Goal: Task Accomplishment & Management: Use online tool/utility

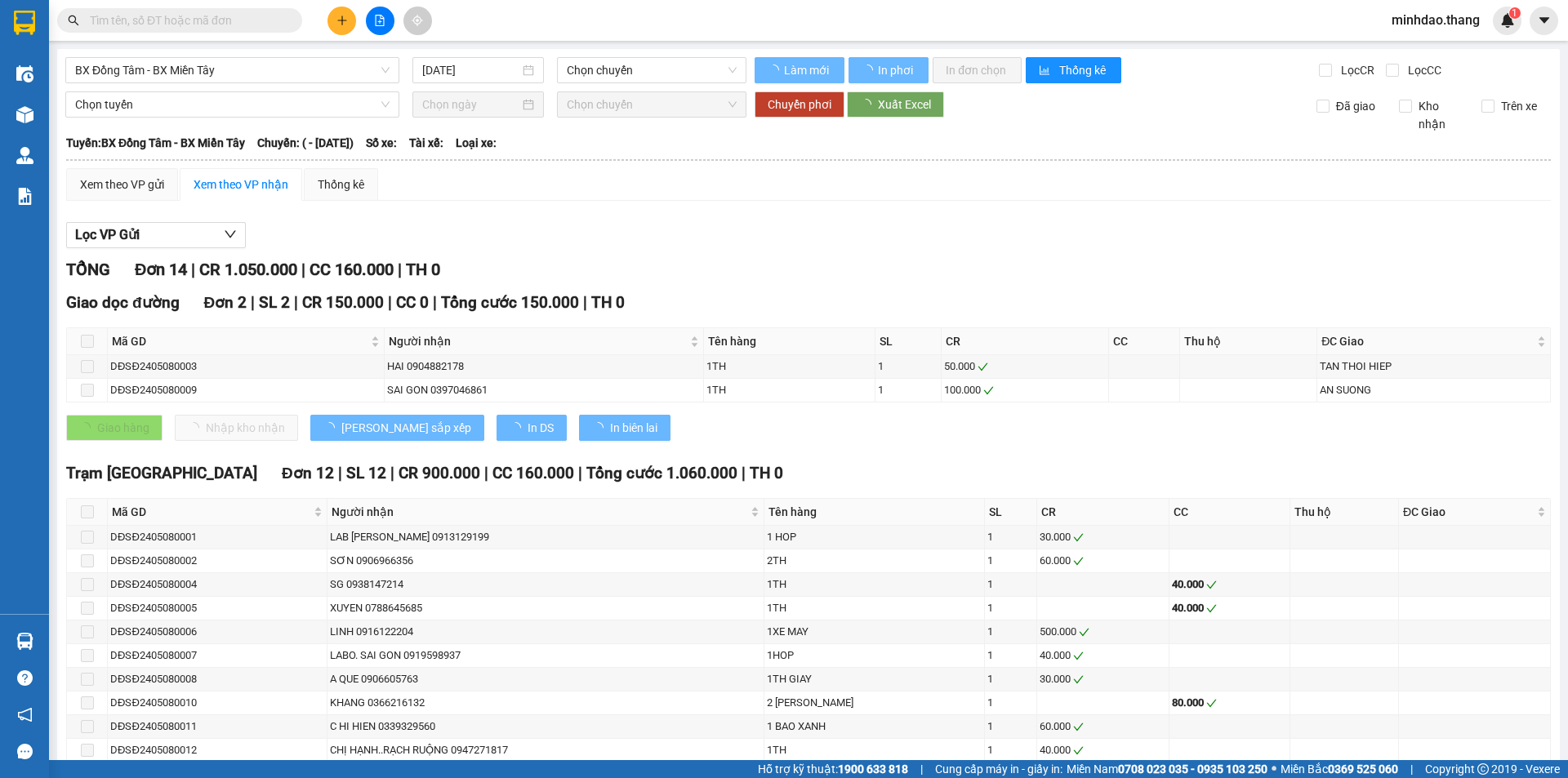
type input "[DATE]"
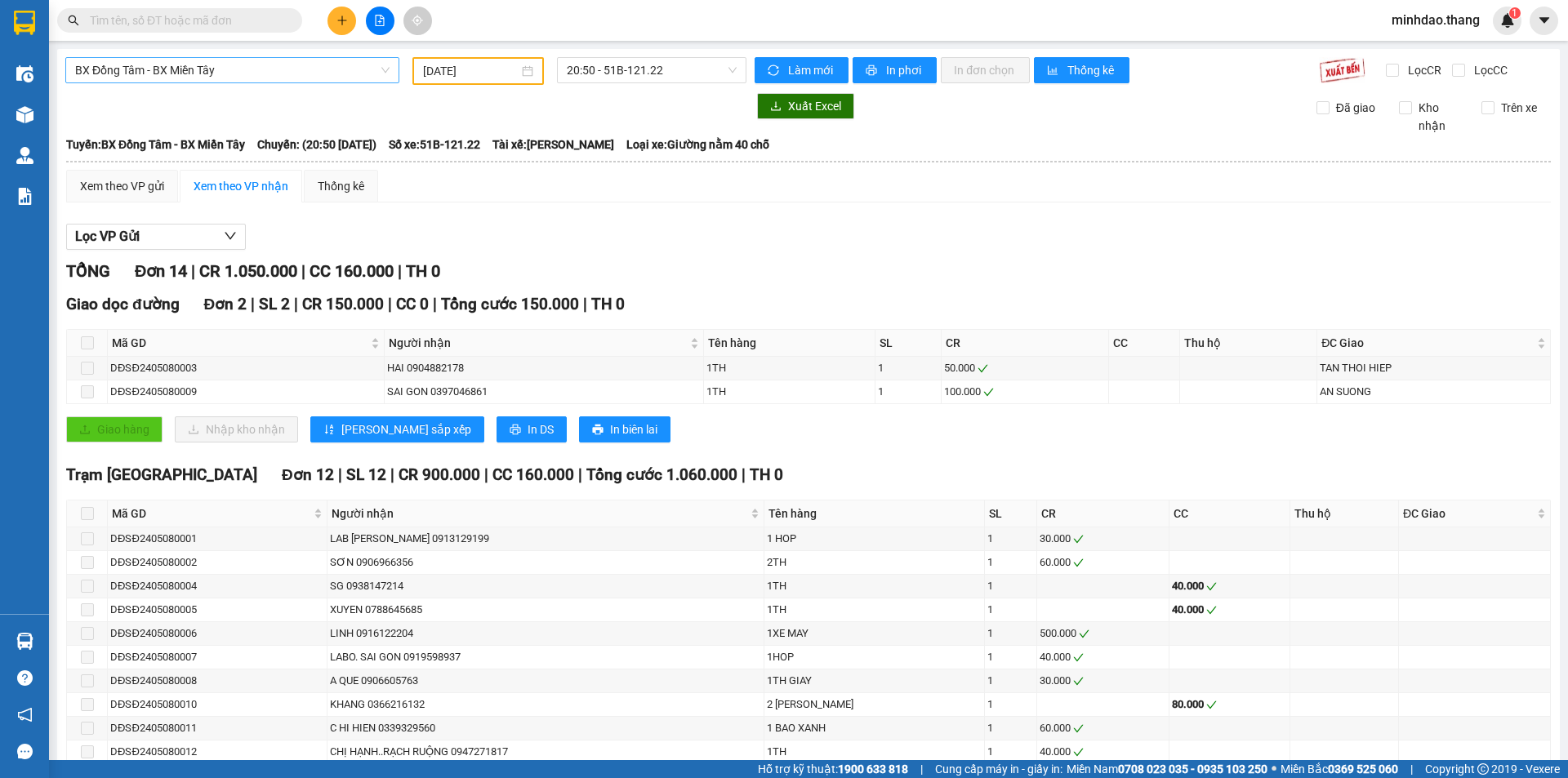
drag, startPoint x: 229, startPoint y: 64, endPoint x: 219, endPoint y: 70, distance: 11.7
click at [227, 64] on span "BX Đồng Tâm - BX Miền Tây" at bounding box center [233, 69] width 315 height 24
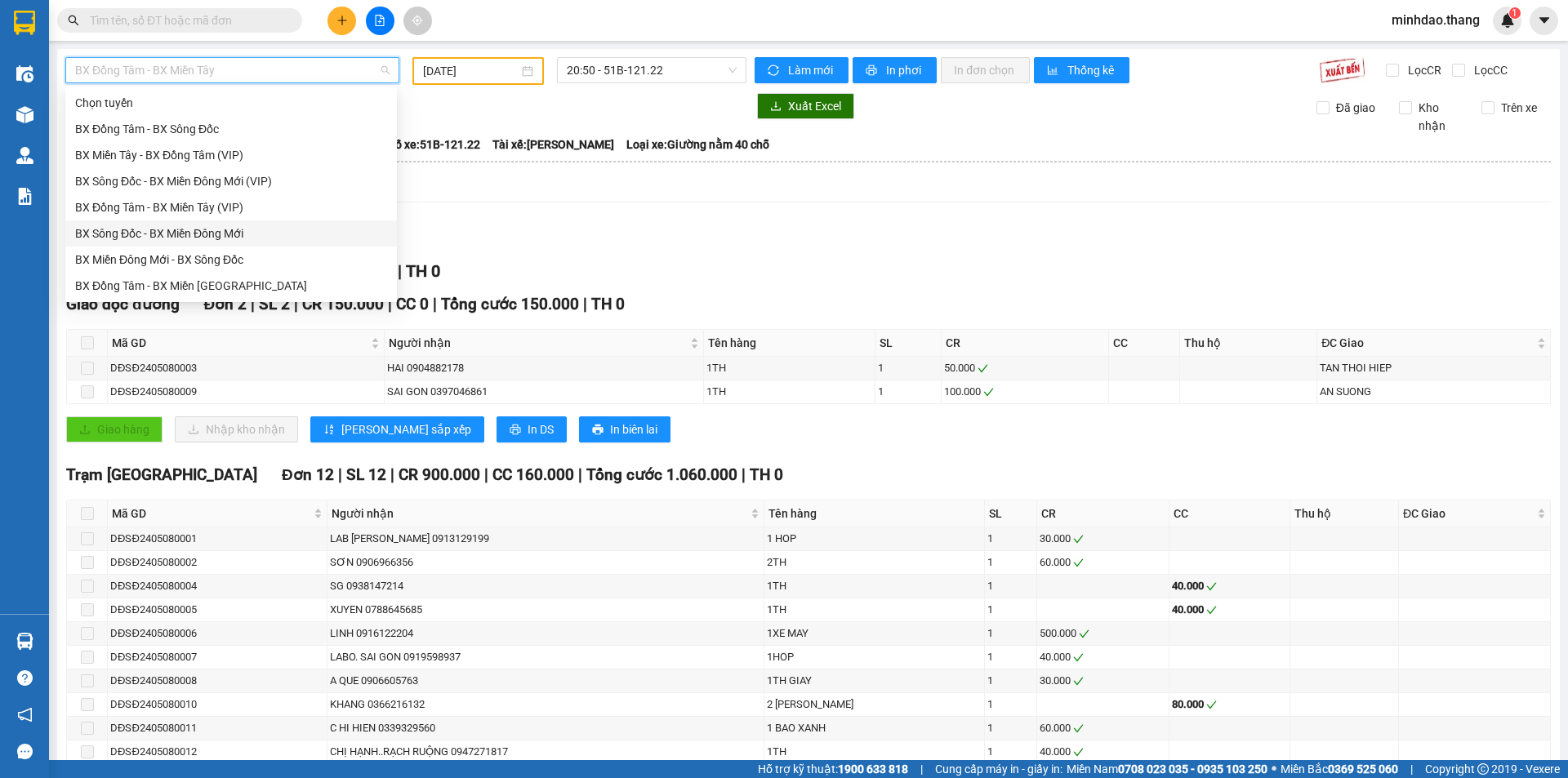
scroll to position [156, 0]
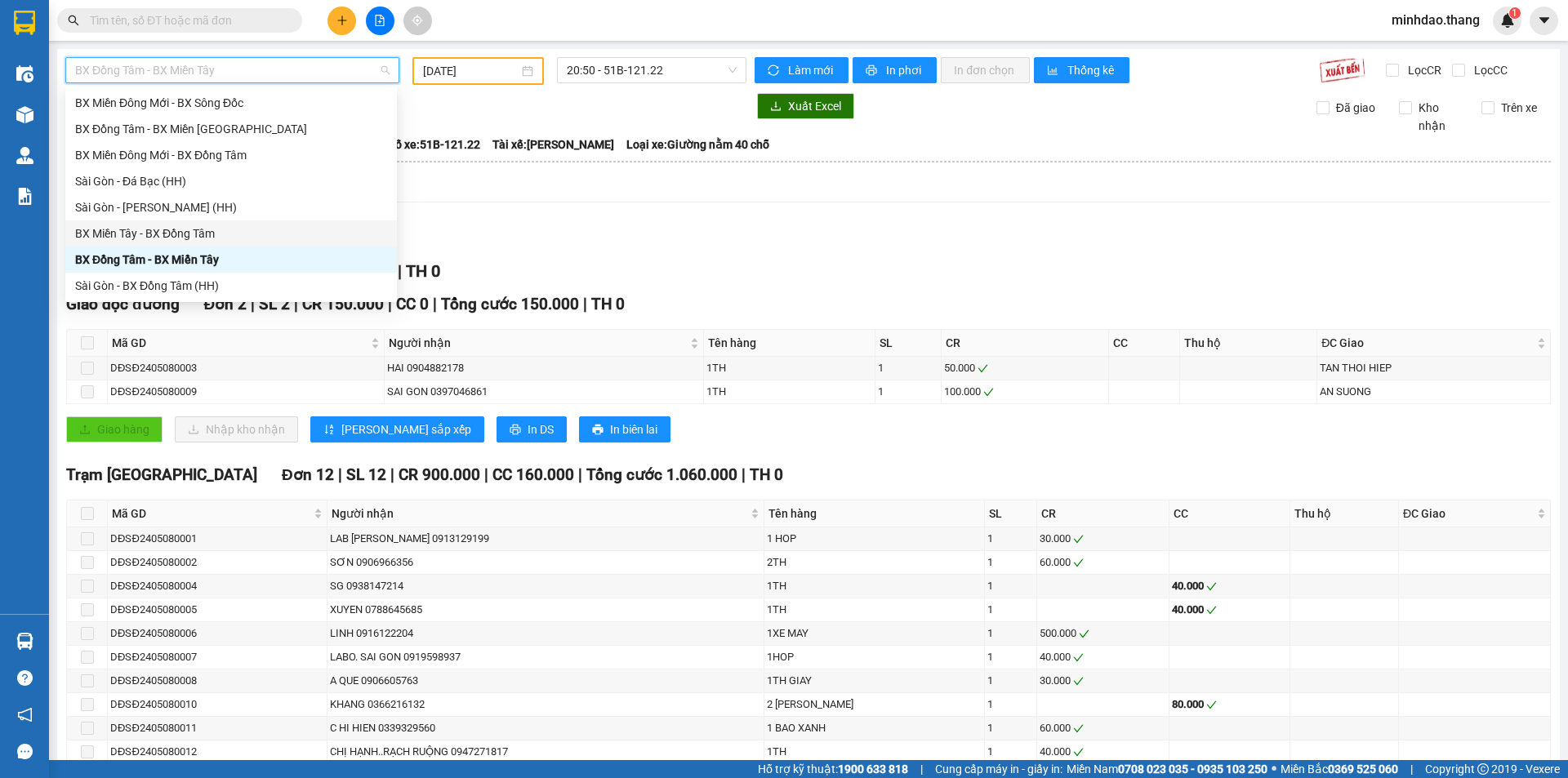
click at [184, 241] on div "BX Miền Tây - BX Đồng Tâm" at bounding box center [231, 233] width 312 height 18
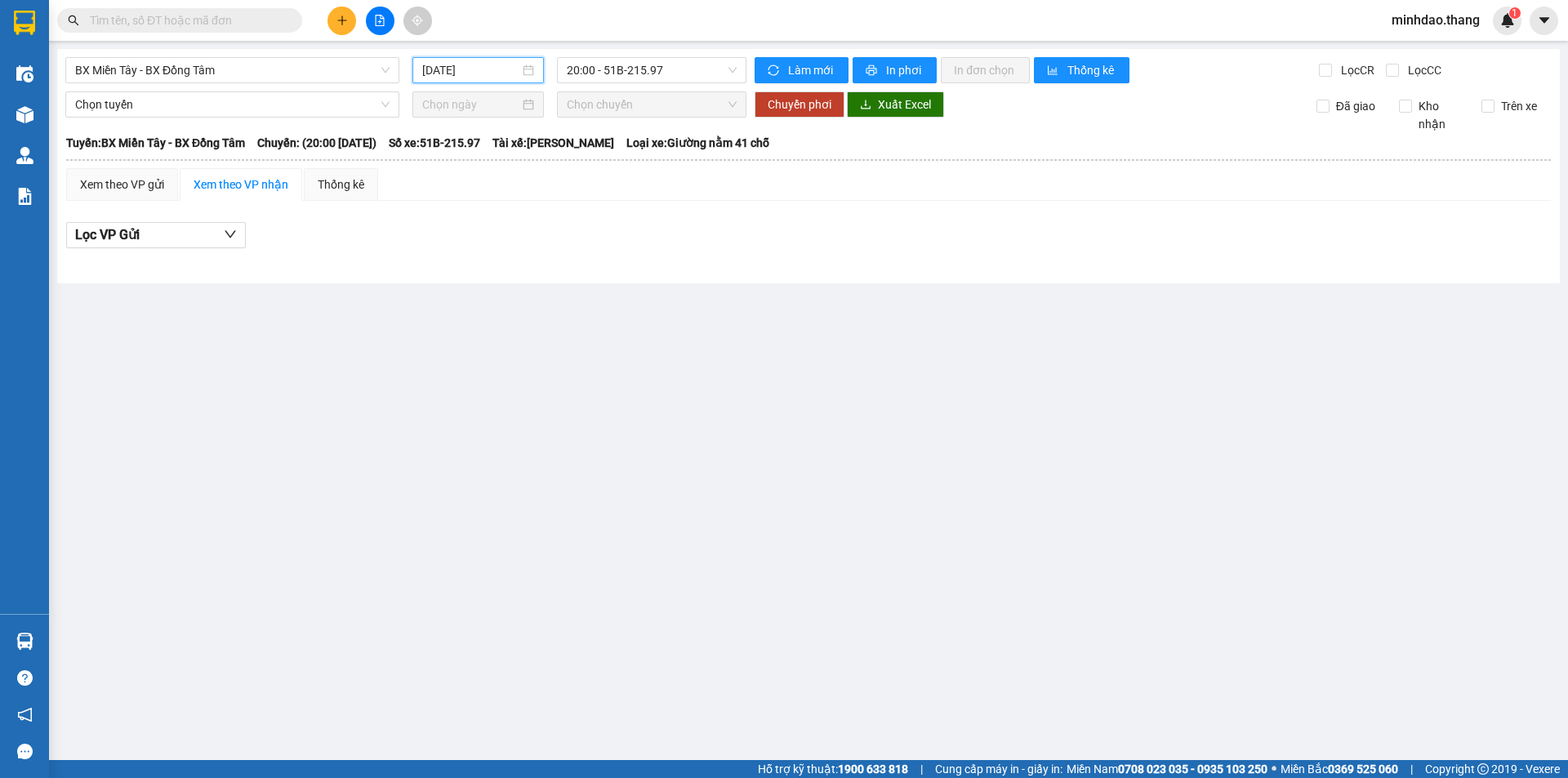
click at [446, 71] on input "[DATE]" at bounding box center [471, 69] width 97 height 18
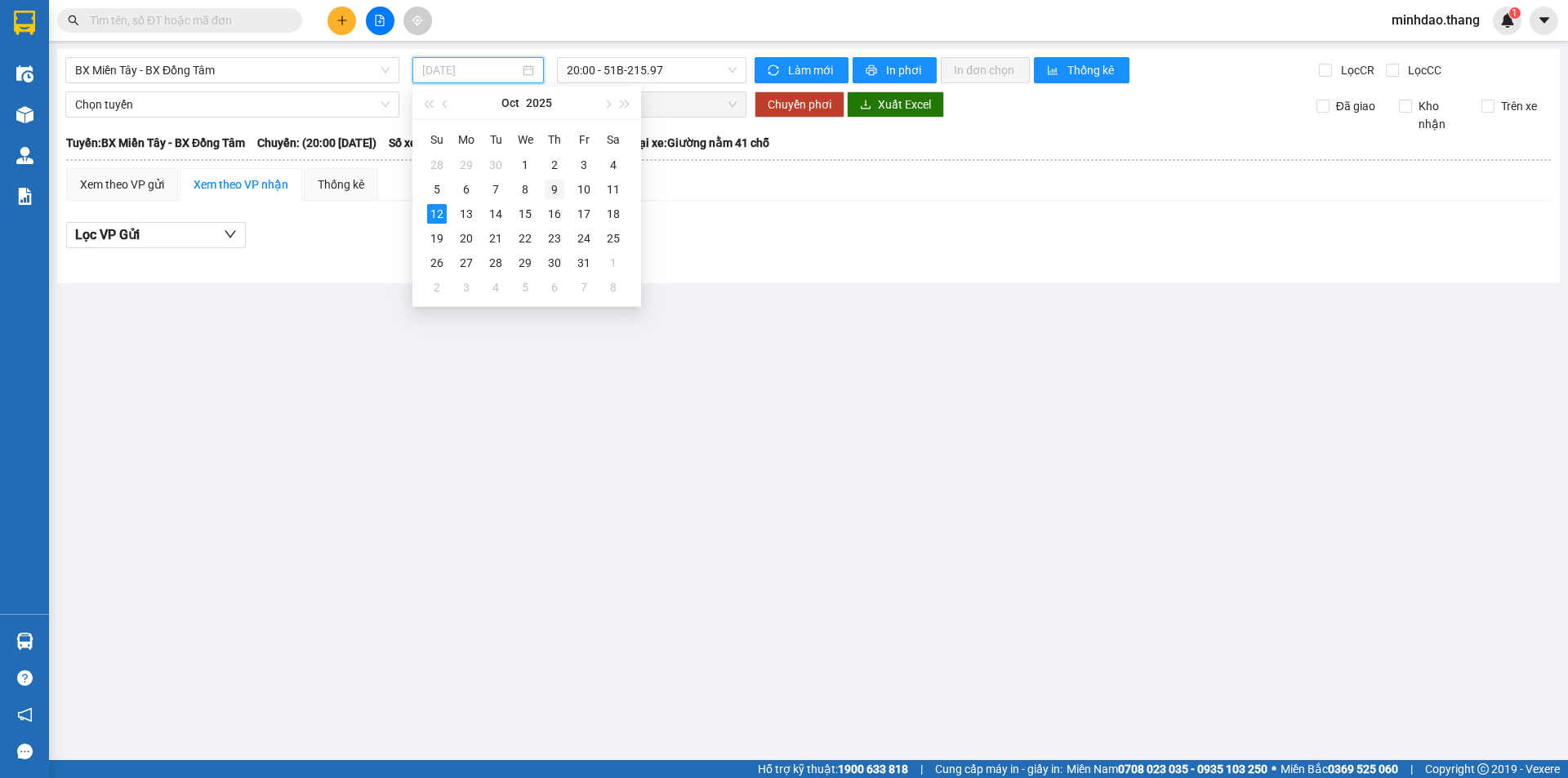
click at [555, 191] on div "9" at bounding box center [554, 189] width 19 height 19
type input "[DATE]"
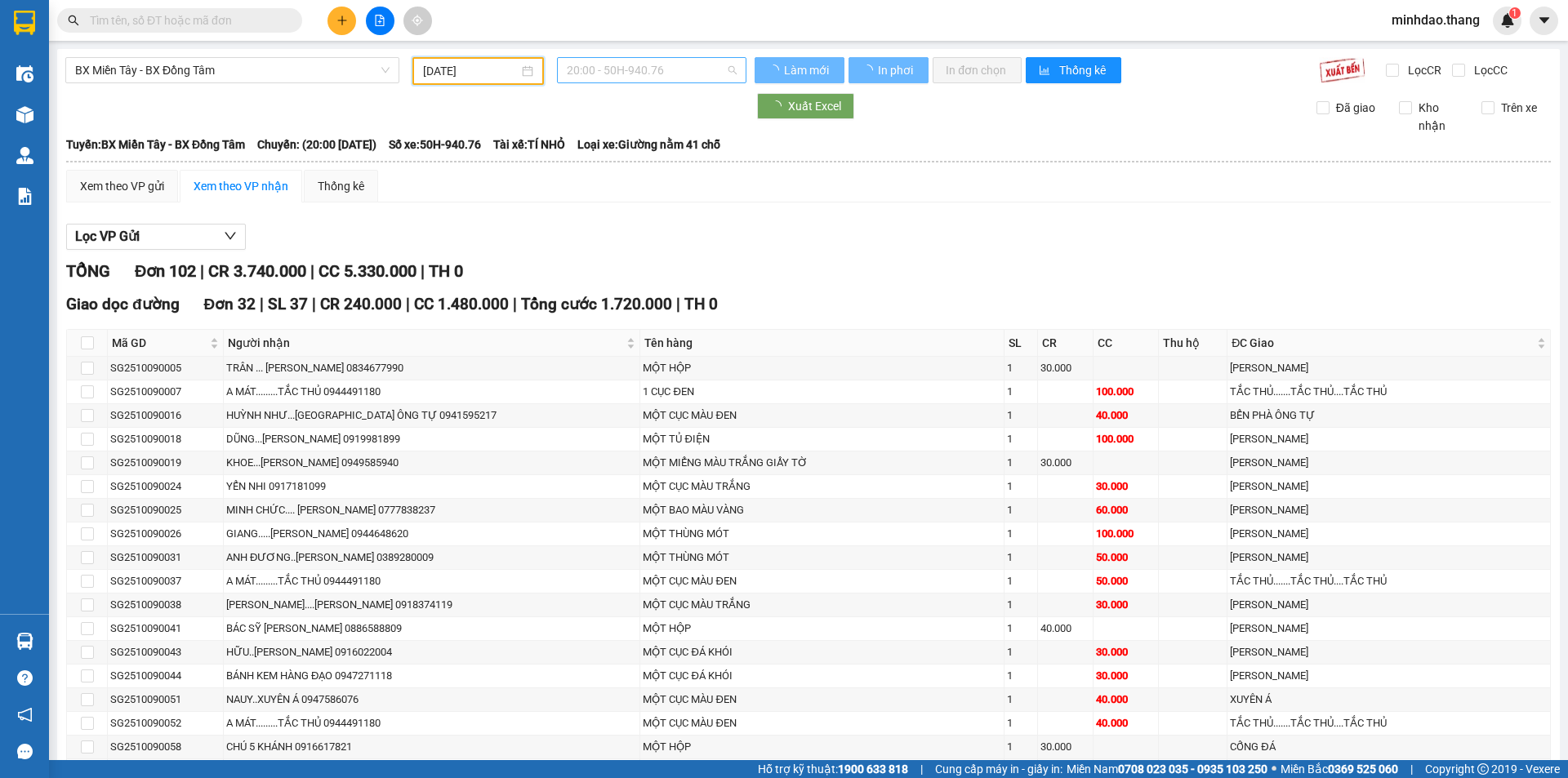
click at [640, 66] on span "20:00 - 50H-940.76" at bounding box center [651, 69] width 170 height 24
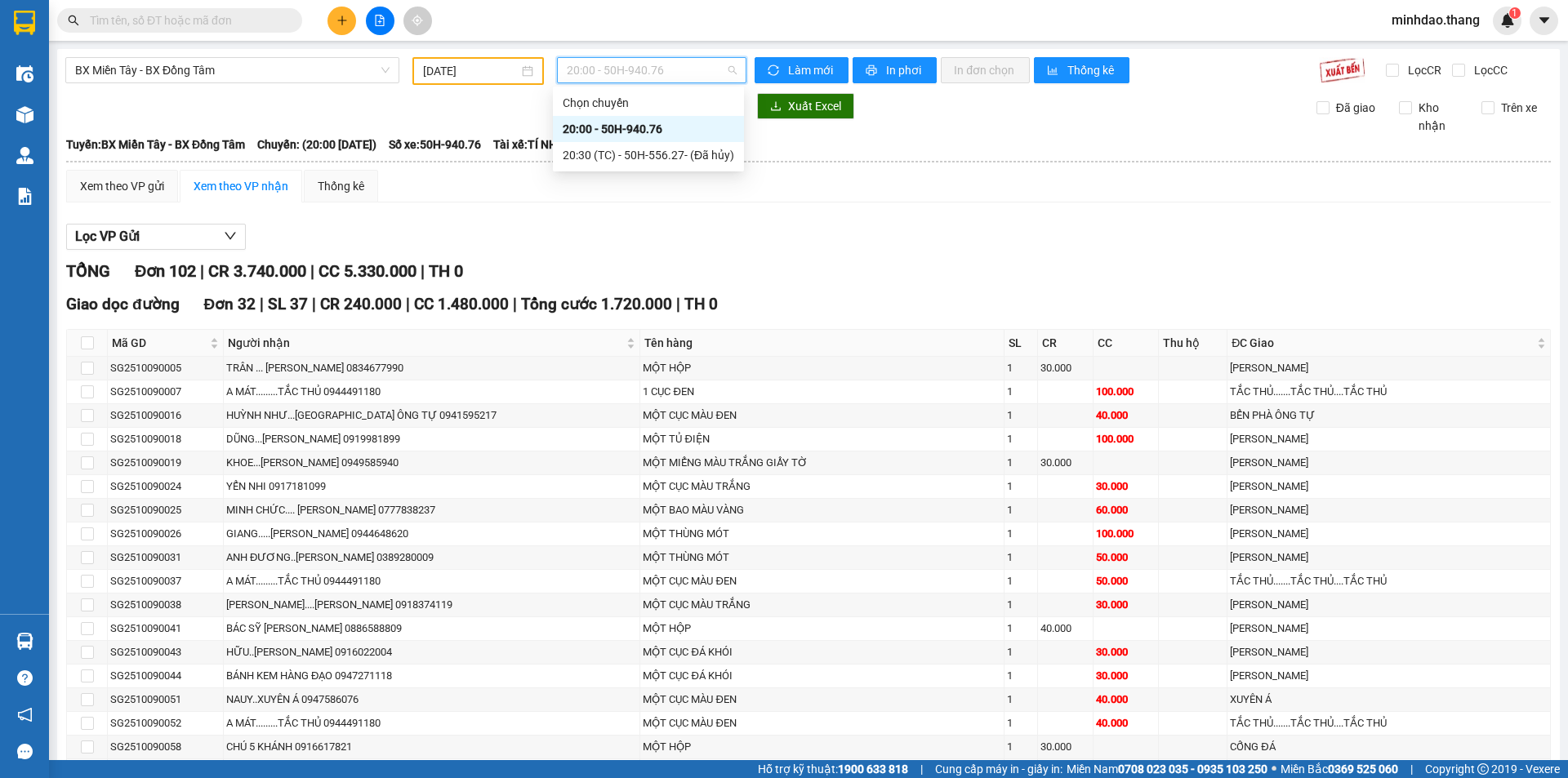
click at [616, 130] on div "20:00 - 50H-940.76" at bounding box center [648, 128] width 172 height 18
drag, startPoint x: 243, startPoint y: 67, endPoint x: 243, endPoint y: 87, distance: 20.0
click at [243, 73] on span "BX Miền Tây - BX Đồng Tâm" at bounding box center [233, 69] width 315 height 24
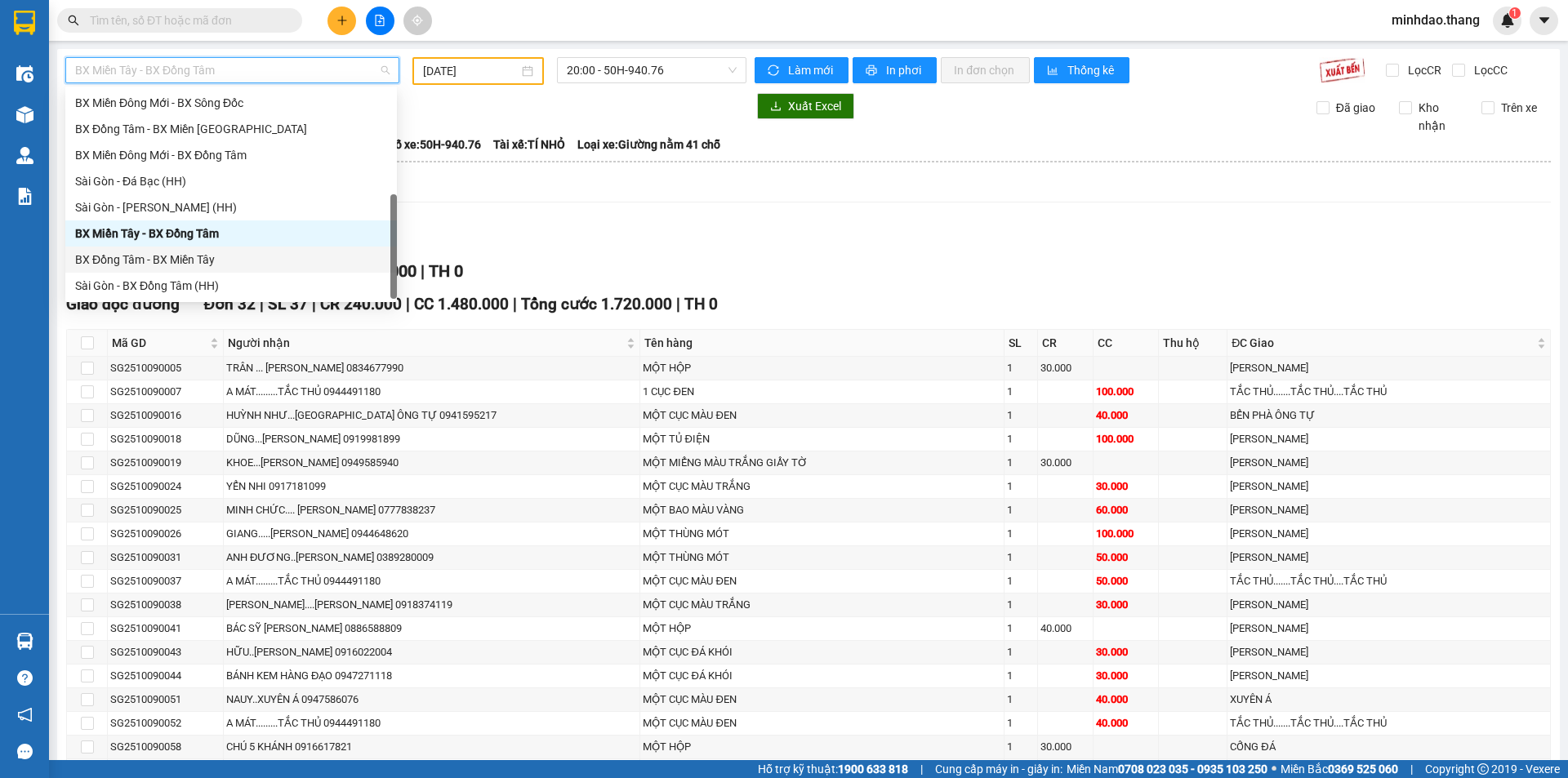
click at [166, 257] on div "BX Đồng Tâm - BX Miền Tây" at bounding box center [231, 259] width 312 height 18
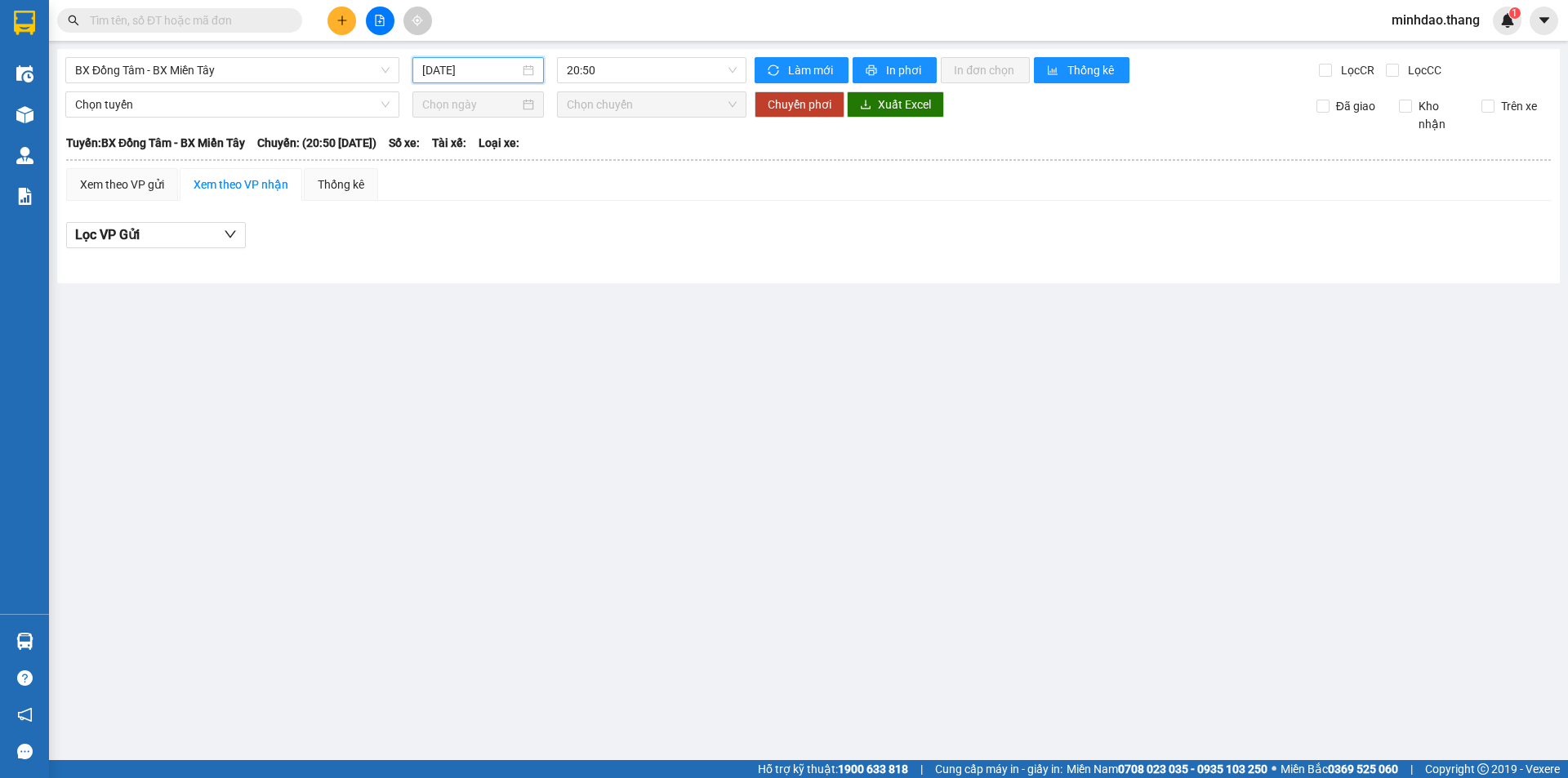
click at [459, 74] on input "[DATE]" at bounding box center [471, 69] width 97 height 18
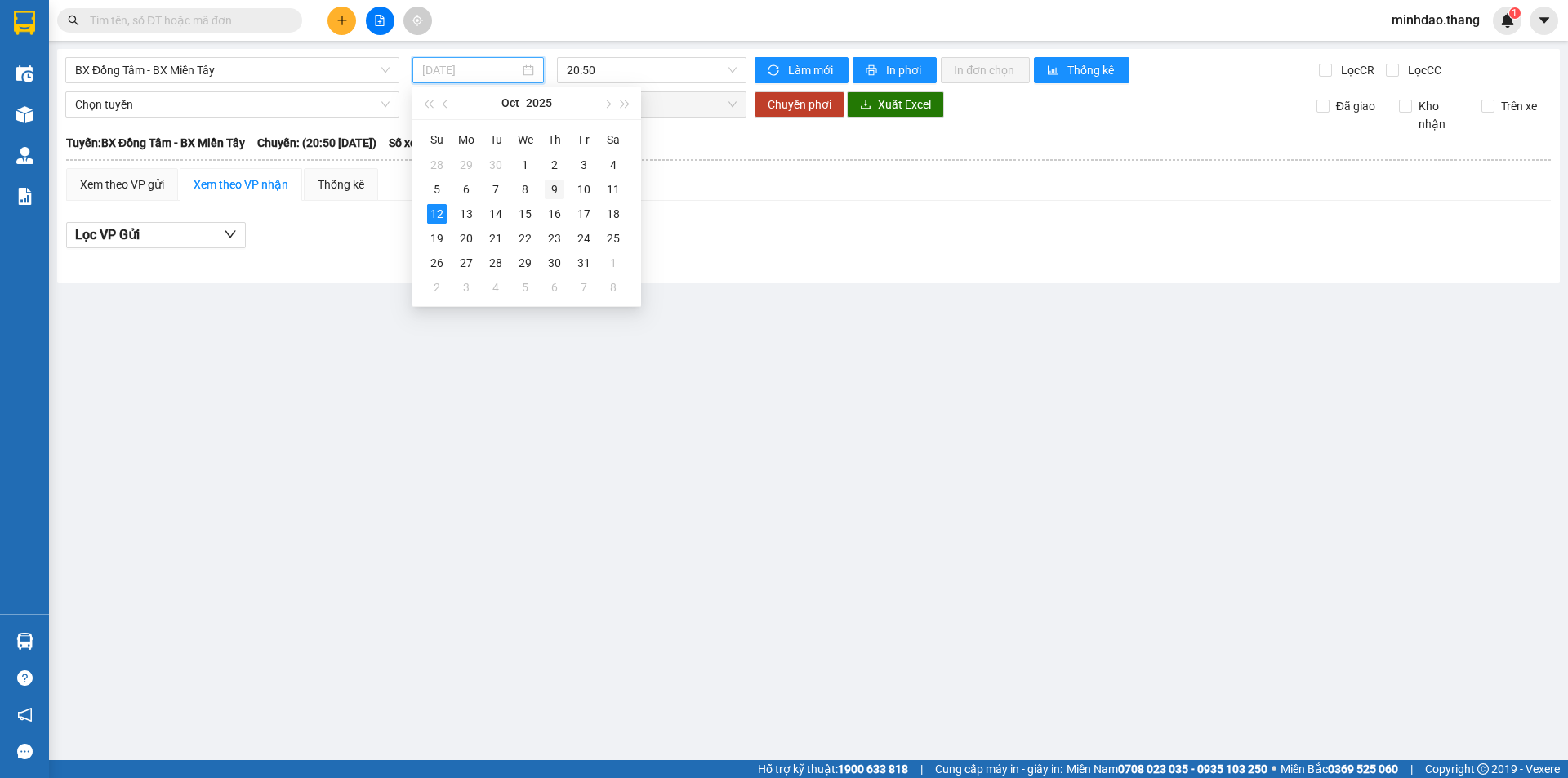
click at [546, 183] on div "9" at bounding box center [554, 189] width 19 height 19
type input "[DATE]"
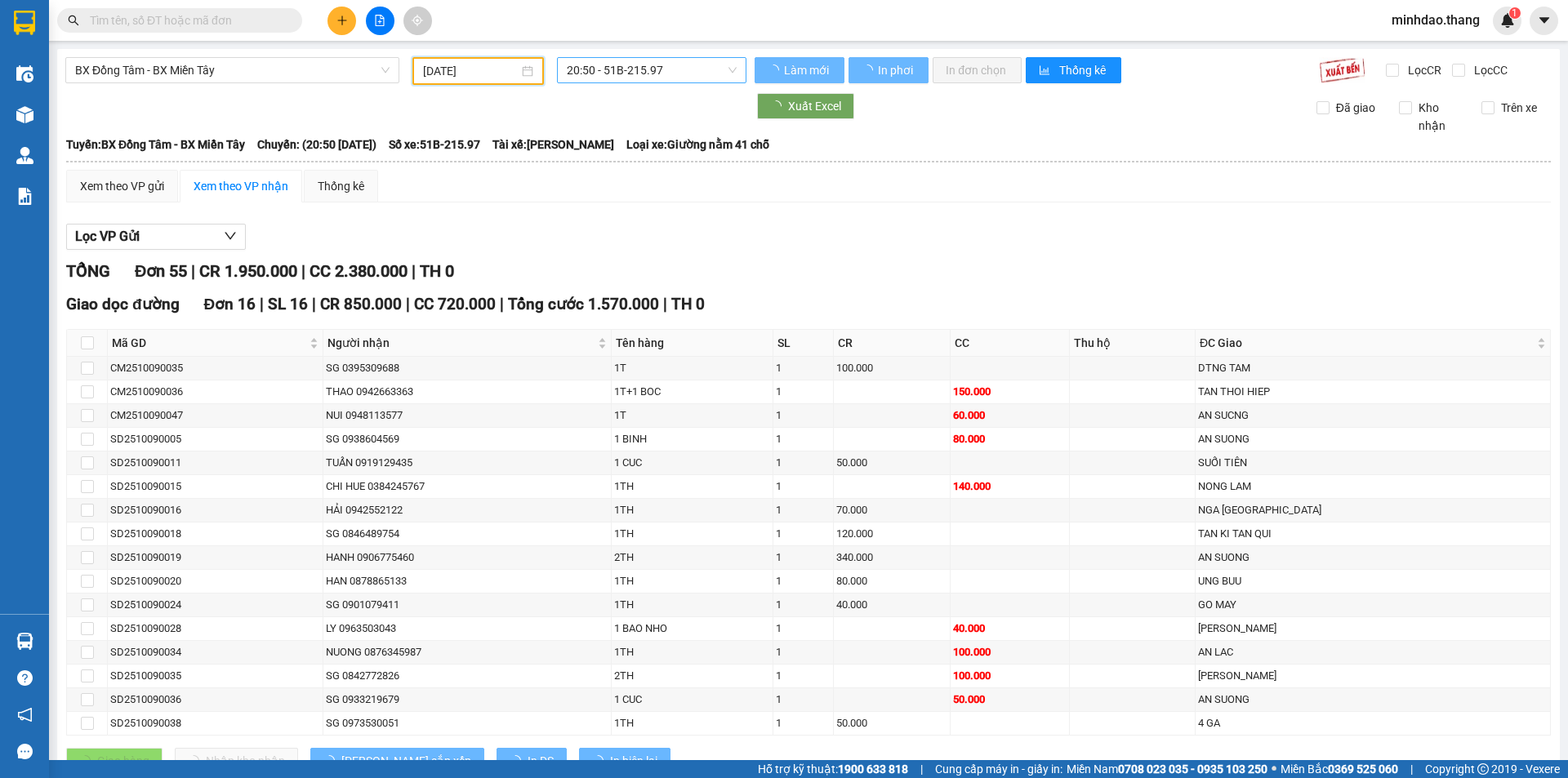
click at [617, 68] on span "20:50 - 51B-215.97" at bounding box center [651, 69] width 170 height 24
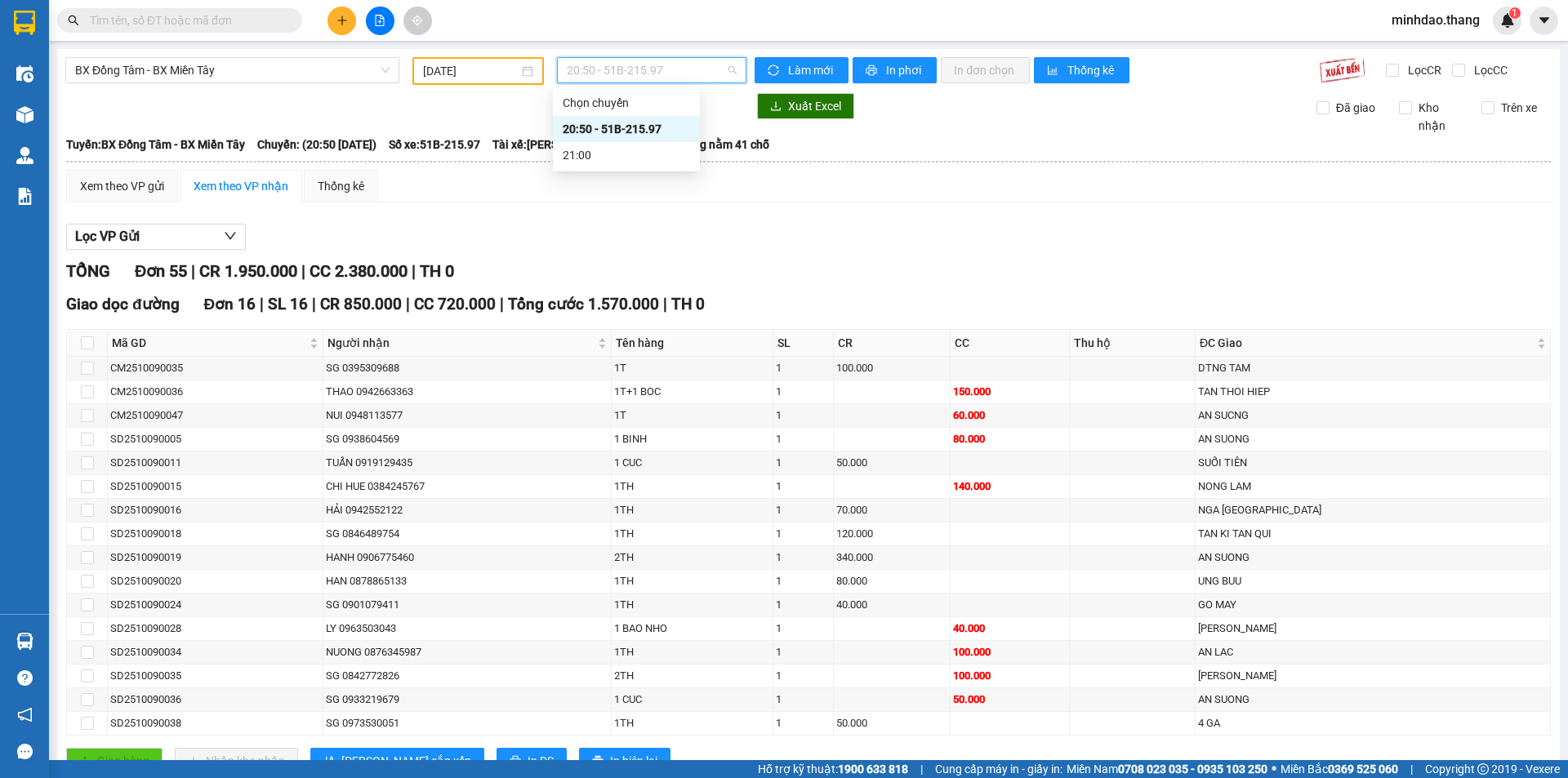
click at [618, 130] on div "20:50 - 51B-215.97" at bounding box center [626, 128] width 127 height 18
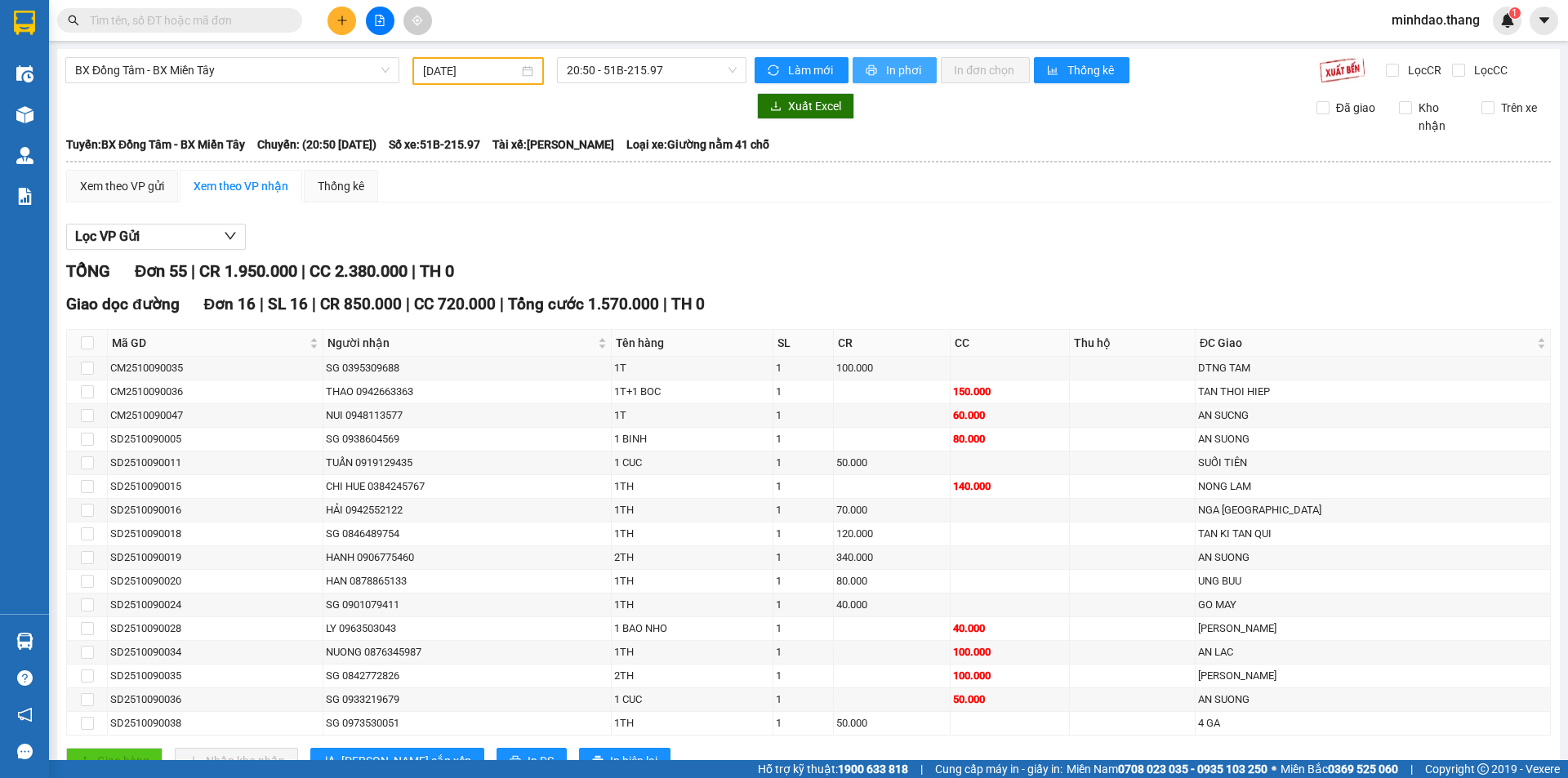
click at [886, 72] on span "In phơi" at bounding box center [904, 69] width 38 height 18
click at [615, 64] on span "20:50 - 51B-215.97" at bounding box center [651, 69] width 170 height 24
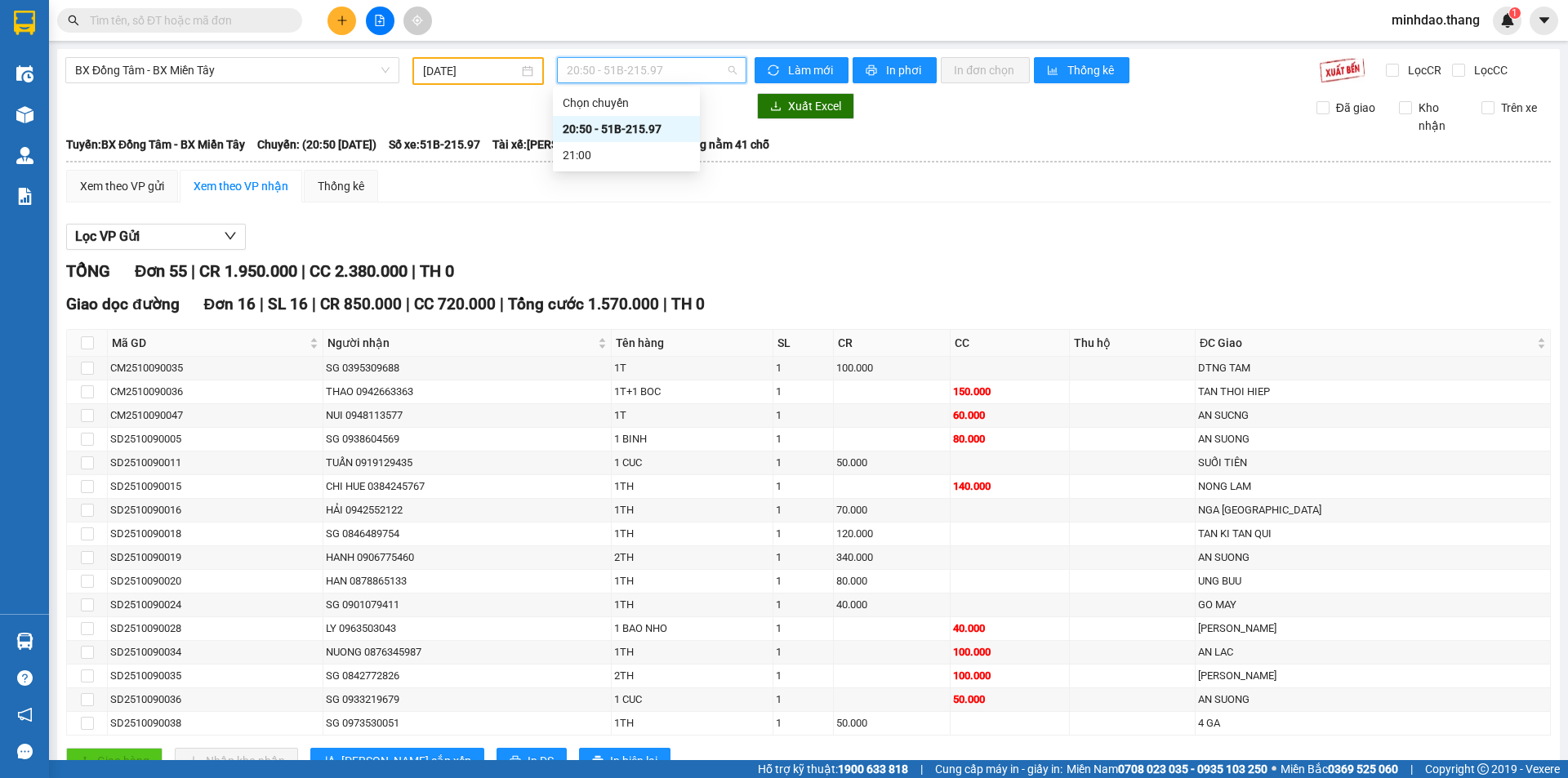
click at [384, 120] on div "Xuất Excel Đã giao Kho nhận Trên xe" at bounding box center [808, 114] width 1486 height 42
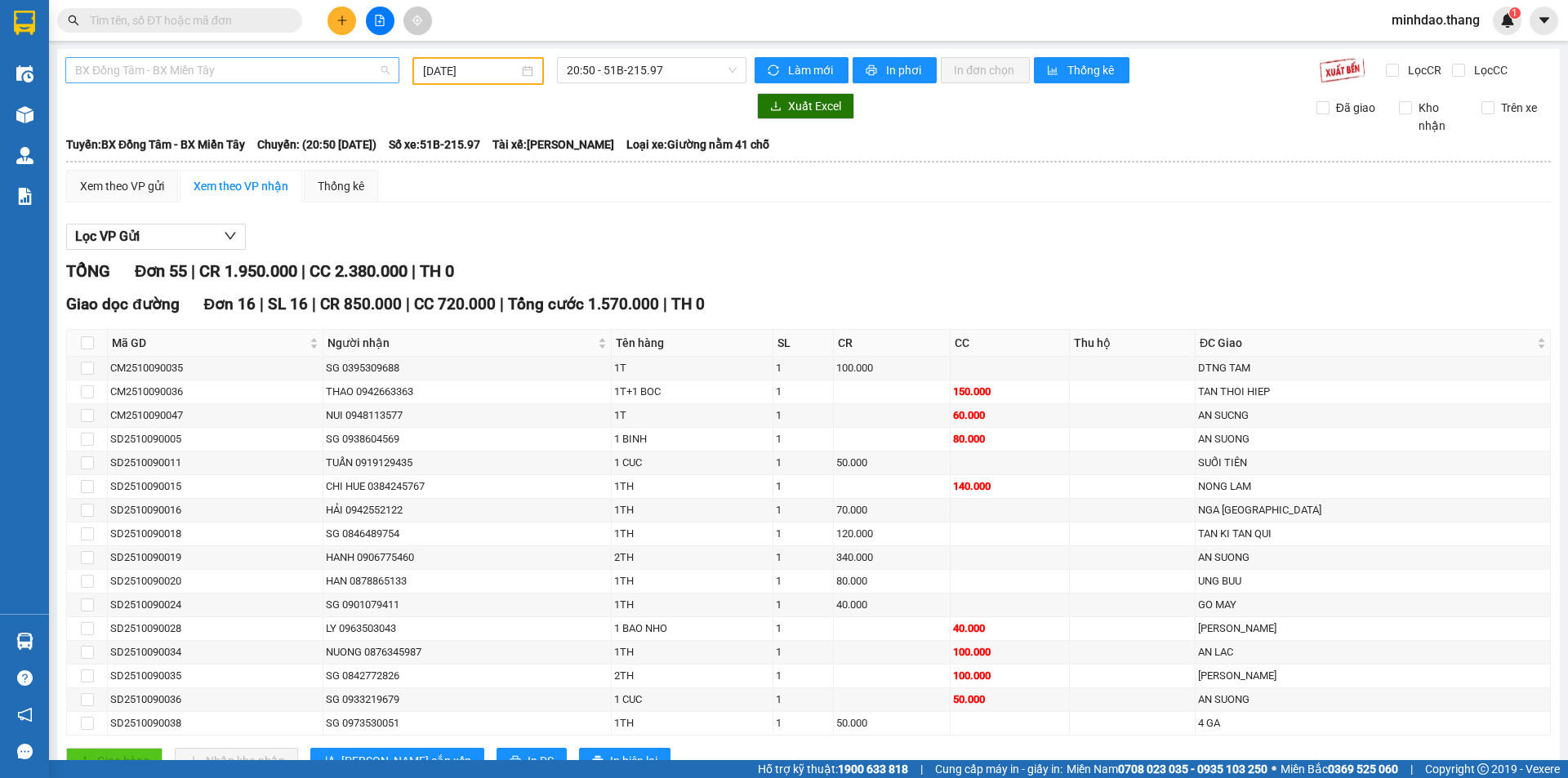
click at [251, 75] on span "BX Đồng Tâm - BX Miền Tây" at bounding box center [233, 69] width 315 height 24
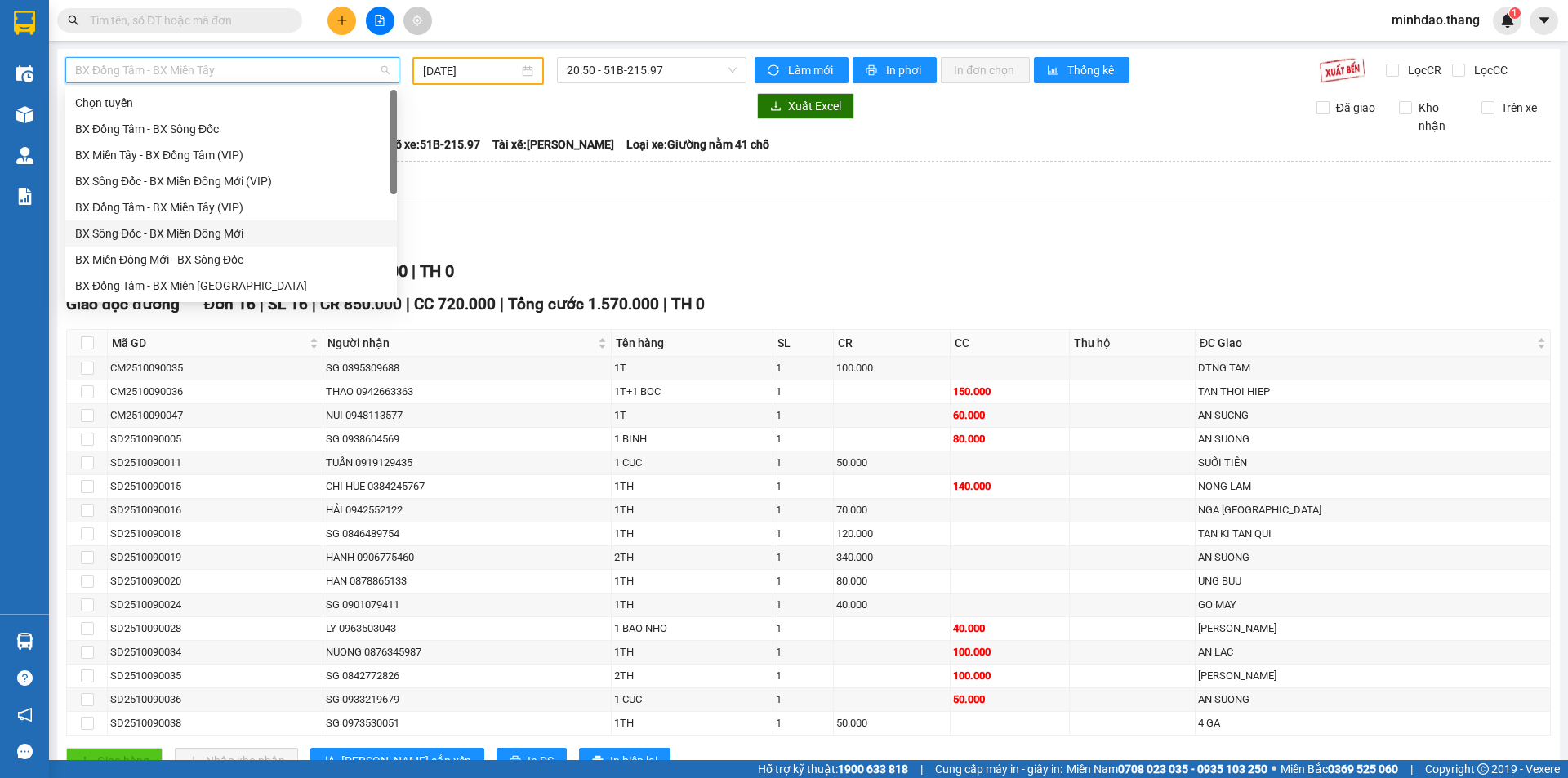
click at [187, 234] on div "BX Sông Đốc - BX Miền Đông Mới" at bounding box center [231, 233] width 312 height 18
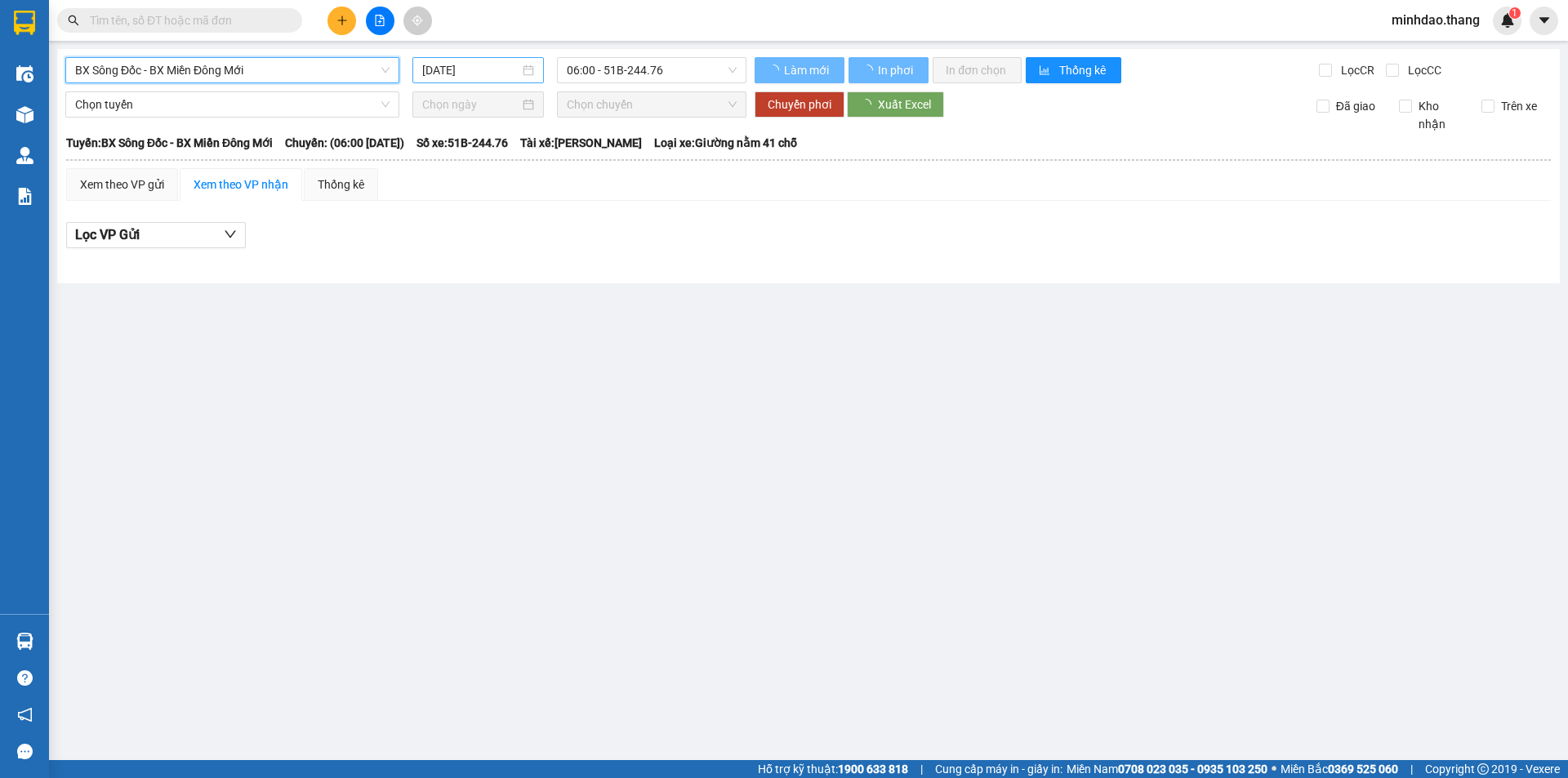
click at [461, 64] on input "[DATE]" at bounding box center [471, 69] width 97 height 18
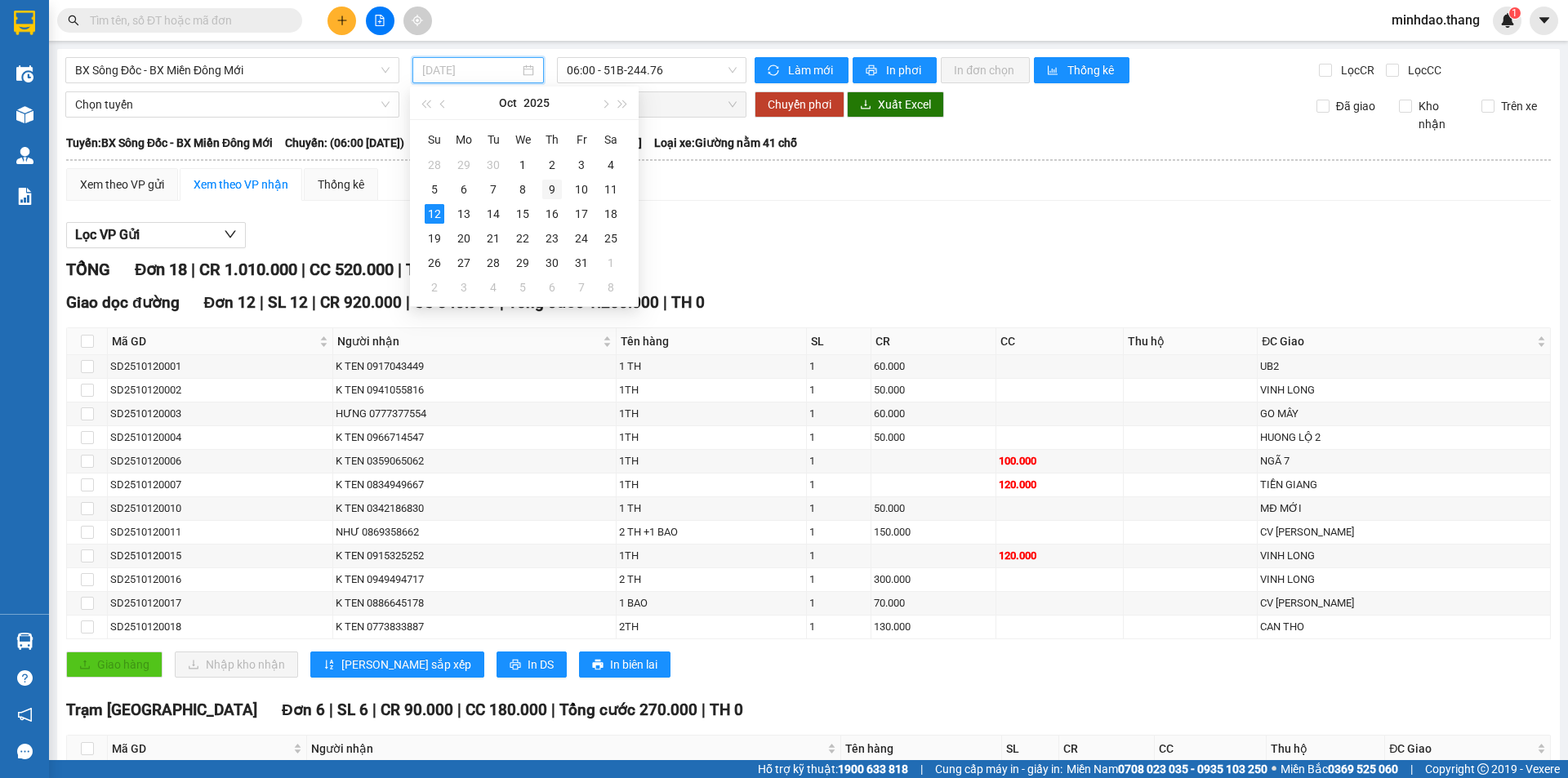
click at [554, 188] on div "9" at bounding box center [551, 189] width 19 height 19
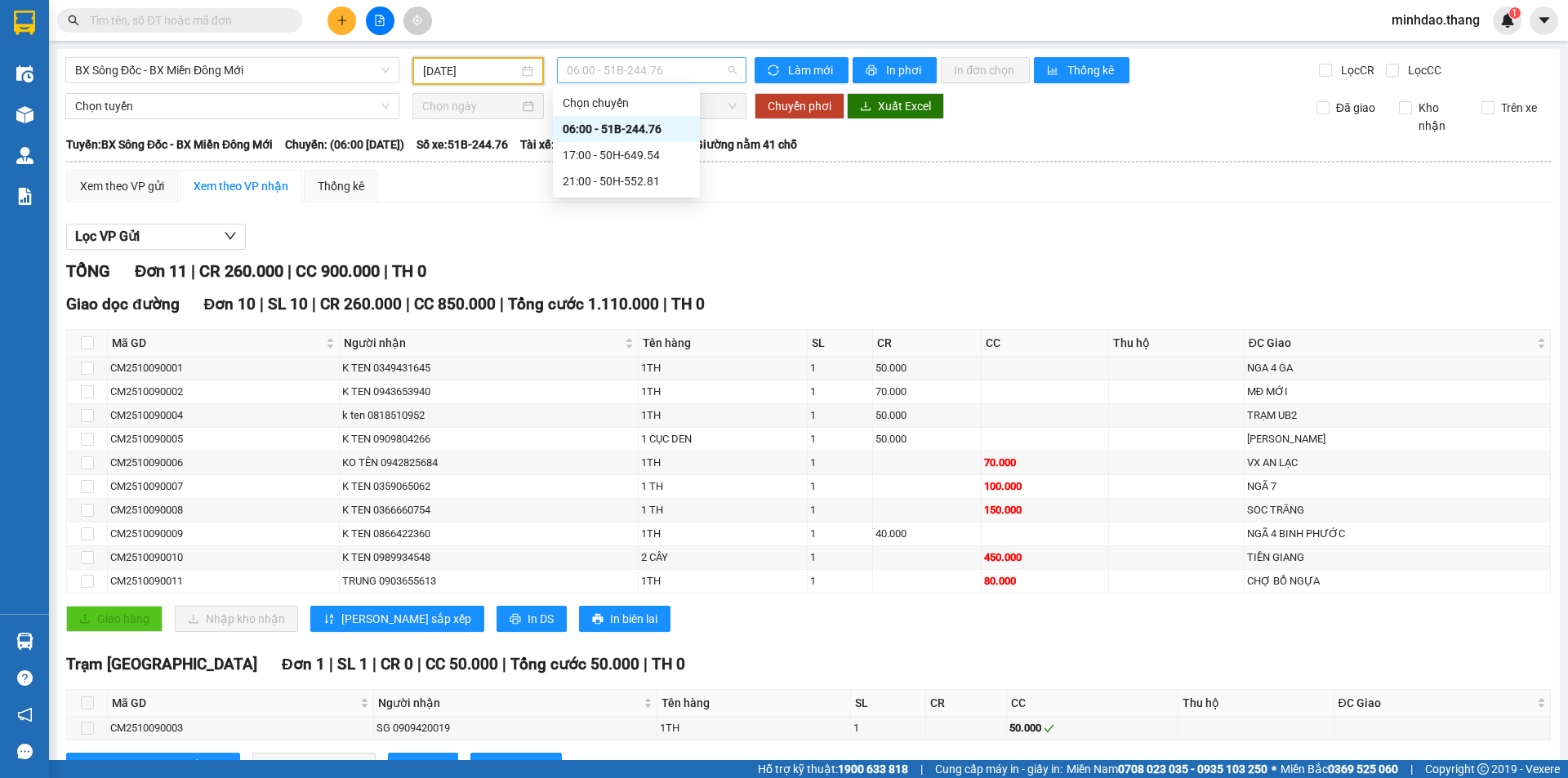
click at [630, 79] on span "06:00 - 51B-244.76" at bounding box center [651, 69] width 170 height 24
click at [605, 177] on div "21:00 - 50H-552.81" at bounding box center [626, 181] width 127 height 18
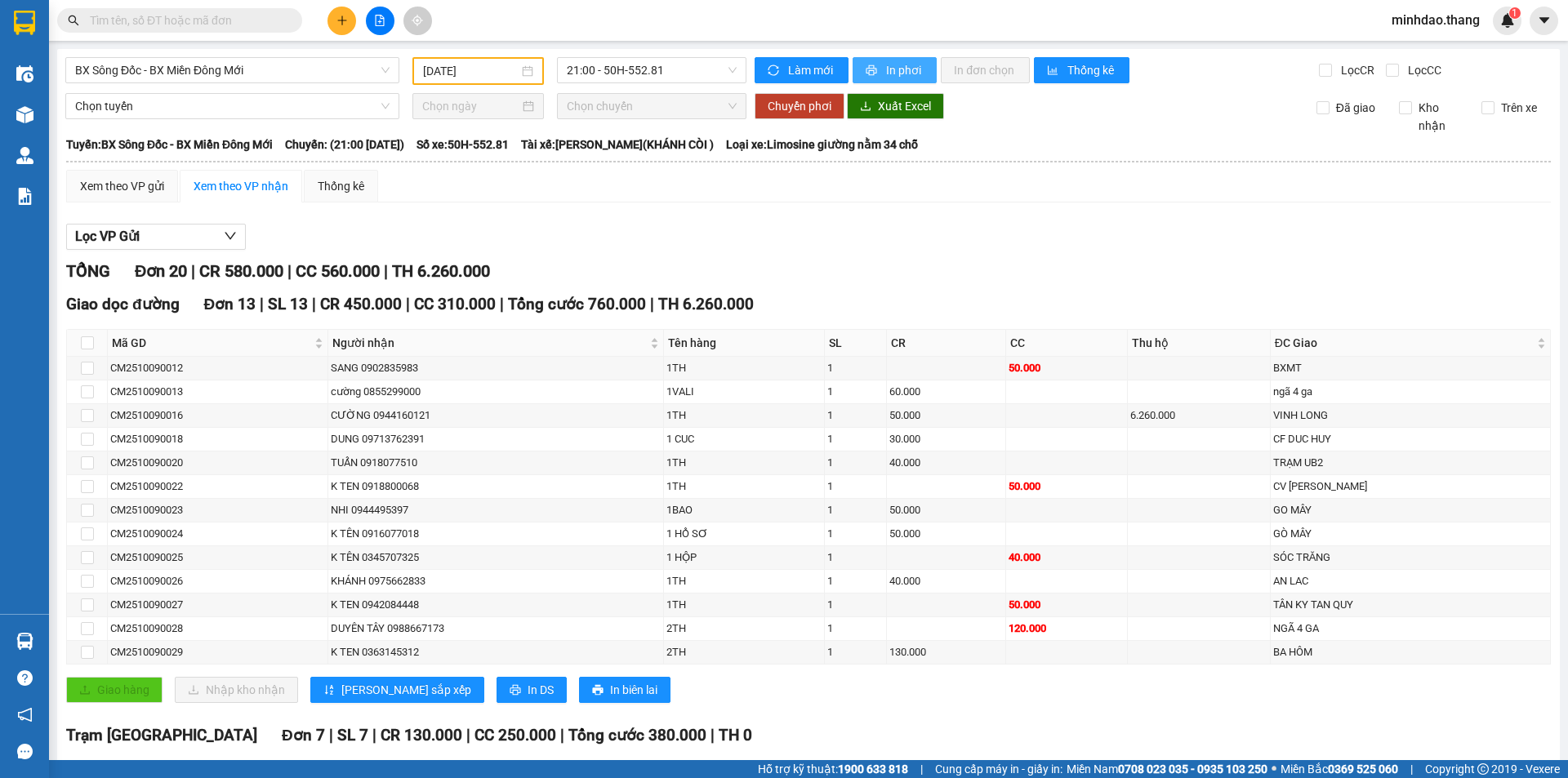
click at [886, 74] on span "In phơi" at bounding box center [904, 69] width 38 height 18
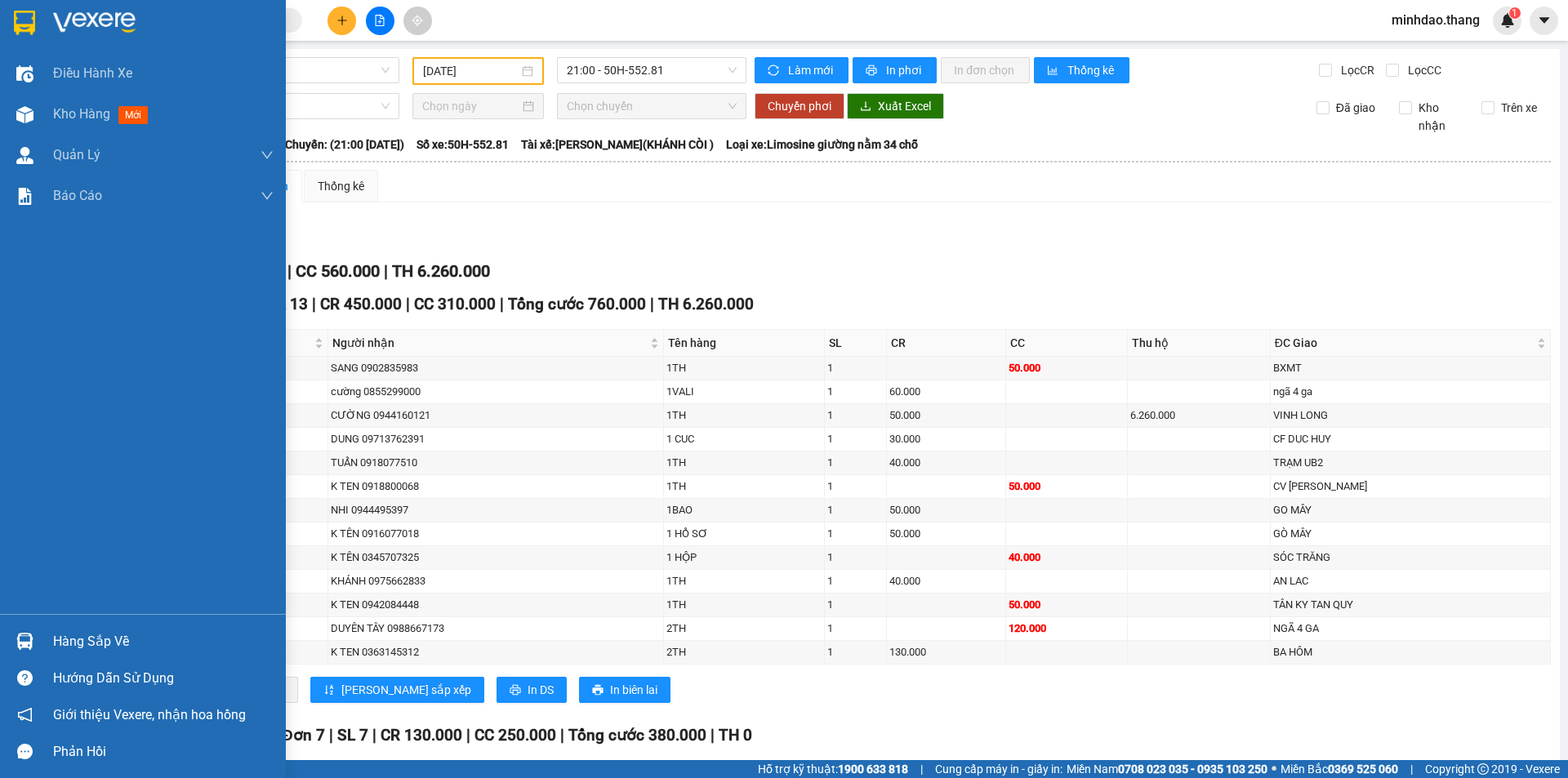
click at [0, 502] on div "Điều hành xe Kho hàng mới Quản [PERSON_NAME] lý chuyến Quản lý khách hàng Quản …" at bounding box center [143, 333] width 286 height 561
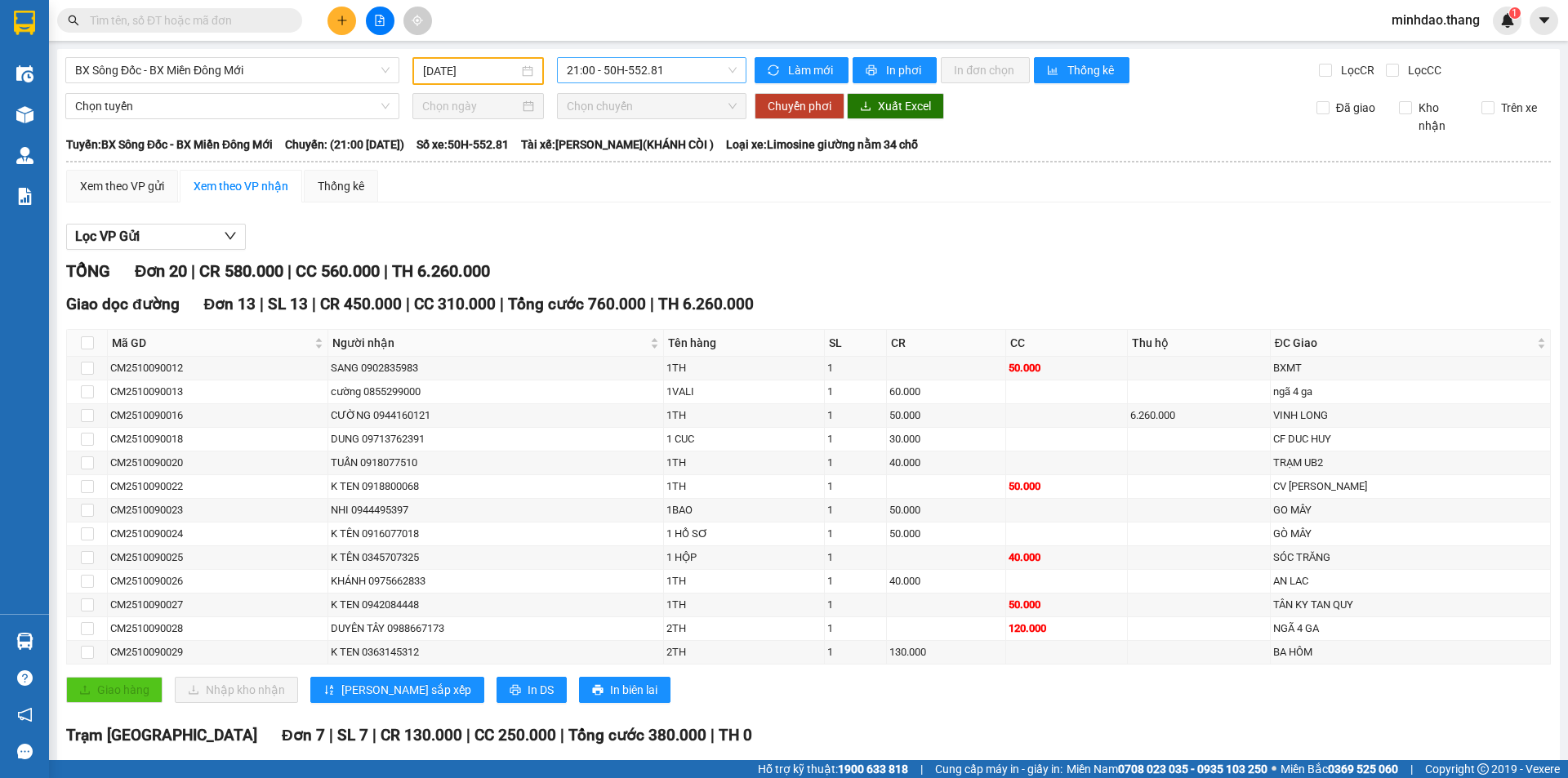
click at [636, 71] on span "21:00 - 50H-552.81" at bounding box center [651, 69] width 170 height 24
click at [628, 151] on div "17:00 - 50H-649.54" at bounding box center [626, 155] width 127 height 18
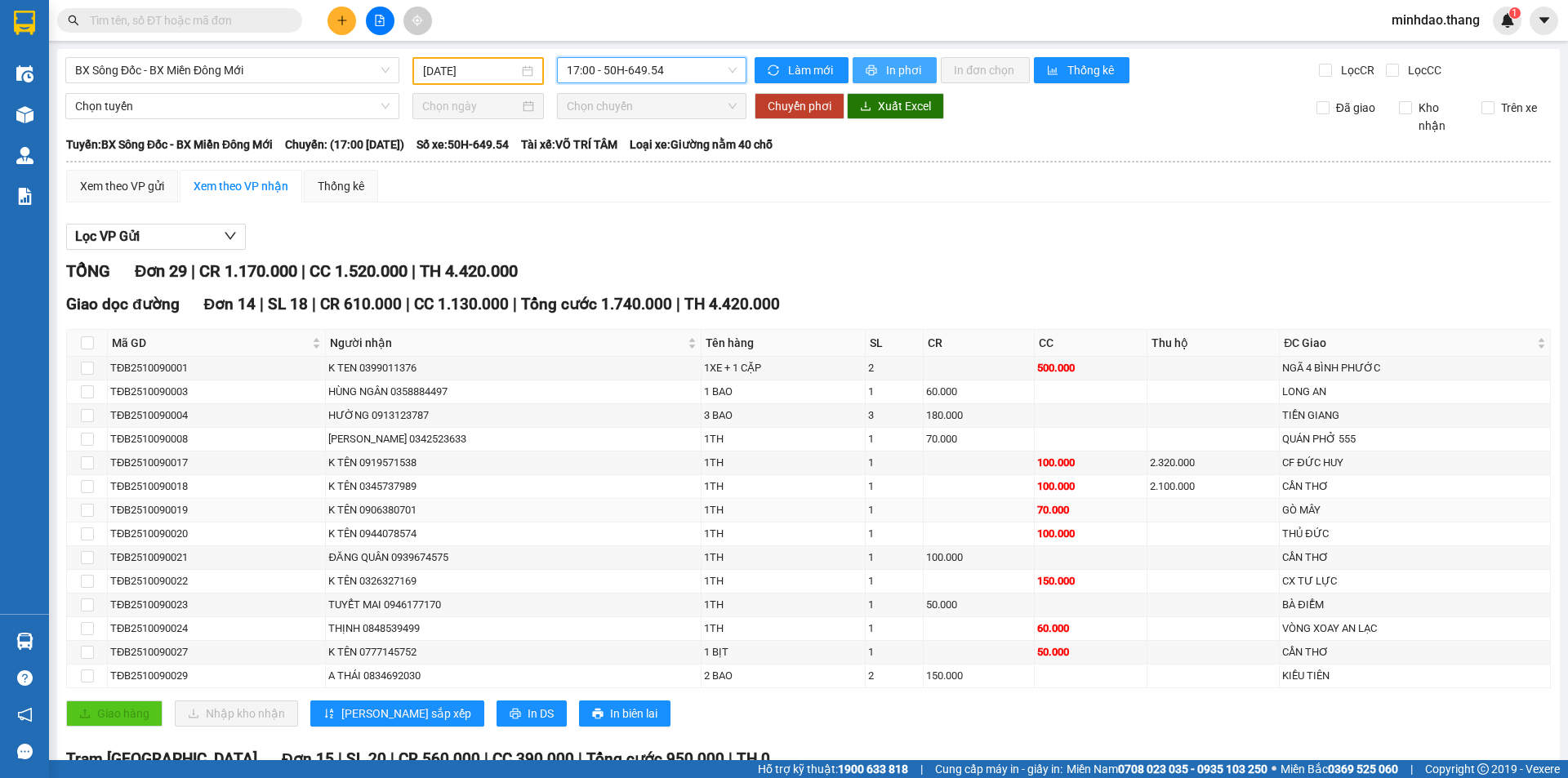
drag, startPoint x: 894, startPoint y: 68, endPoint x: 848, endPoint y: 96, distance: 53.9
click at [892, 68] on span "In phơi" at bounding box center [904, 69] width 38 height 18
click at [609, 75] on span "17:00 - 50H-649.54" at bounding box center [651, 69] width 170 height 24
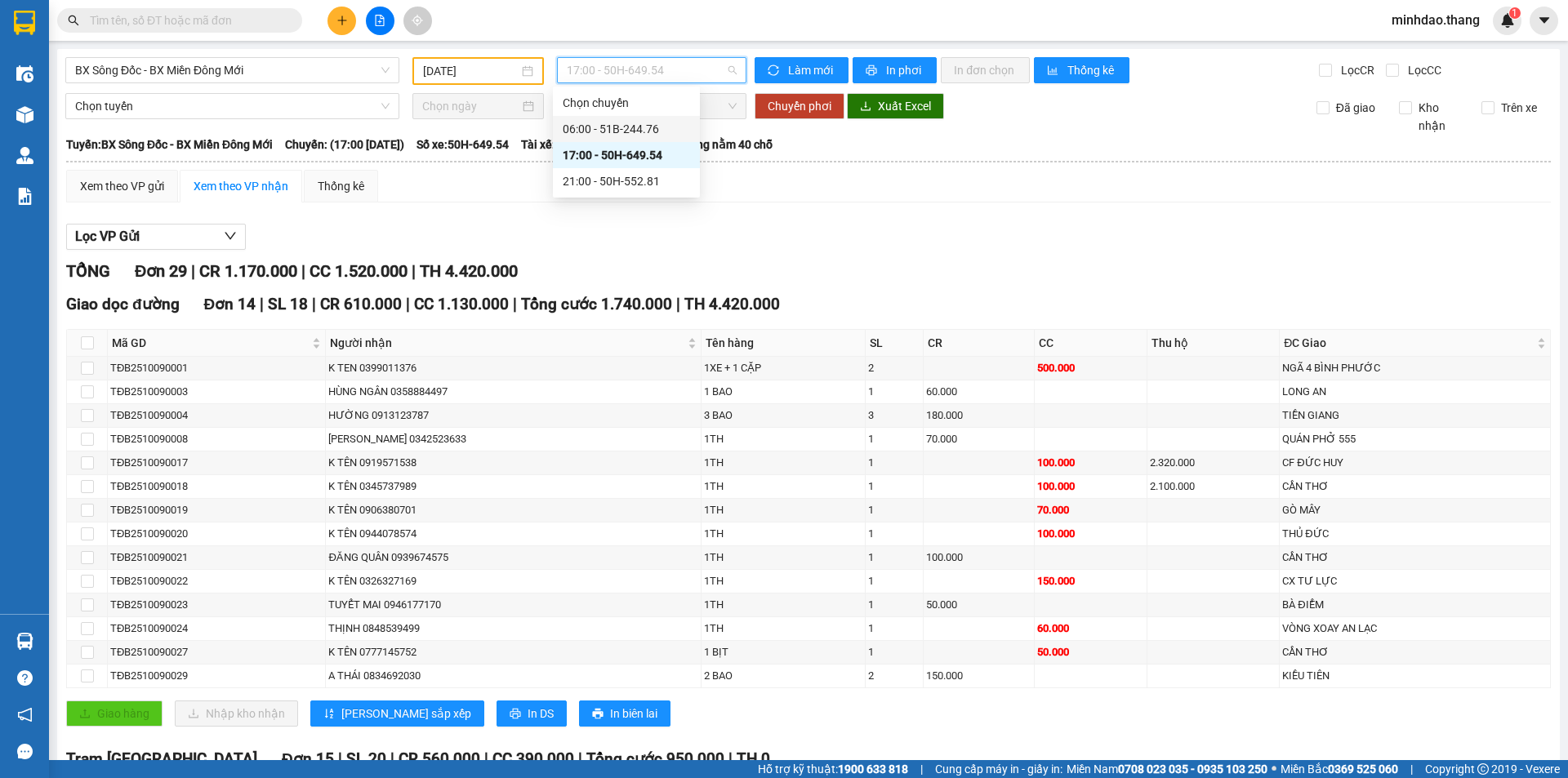
click at [597, 126] on div "06:00 - 51B-244.76" at bounding box center [626, 128] width 127 height 18
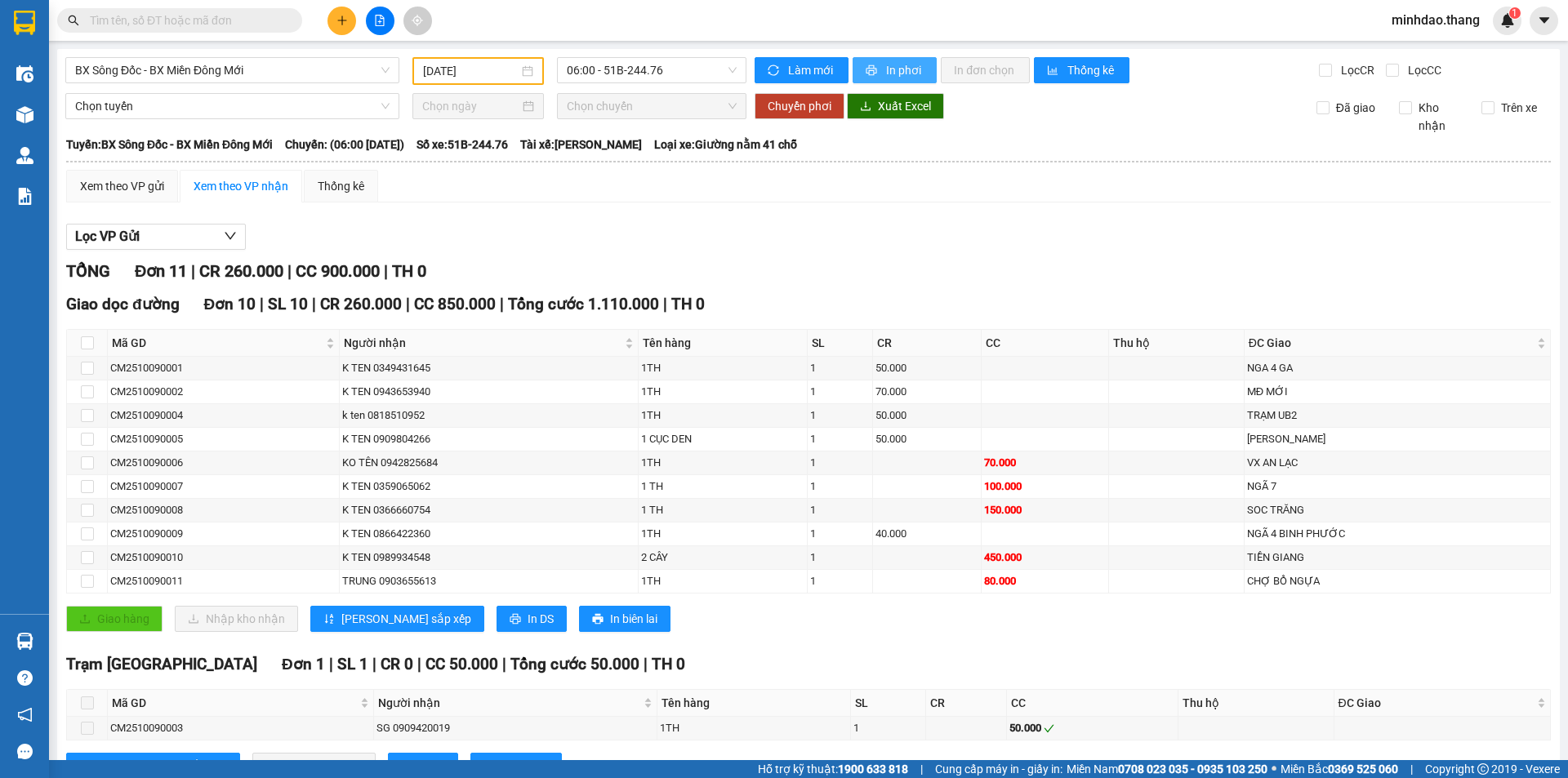
drag, startPoint x: 894, startPoint y: 64, endPoint x: 893, endPoint y: 88, distance: 24.0
click at [892, 64] on span "In phơi" at bounding box center [904, 69] width 38 height 18
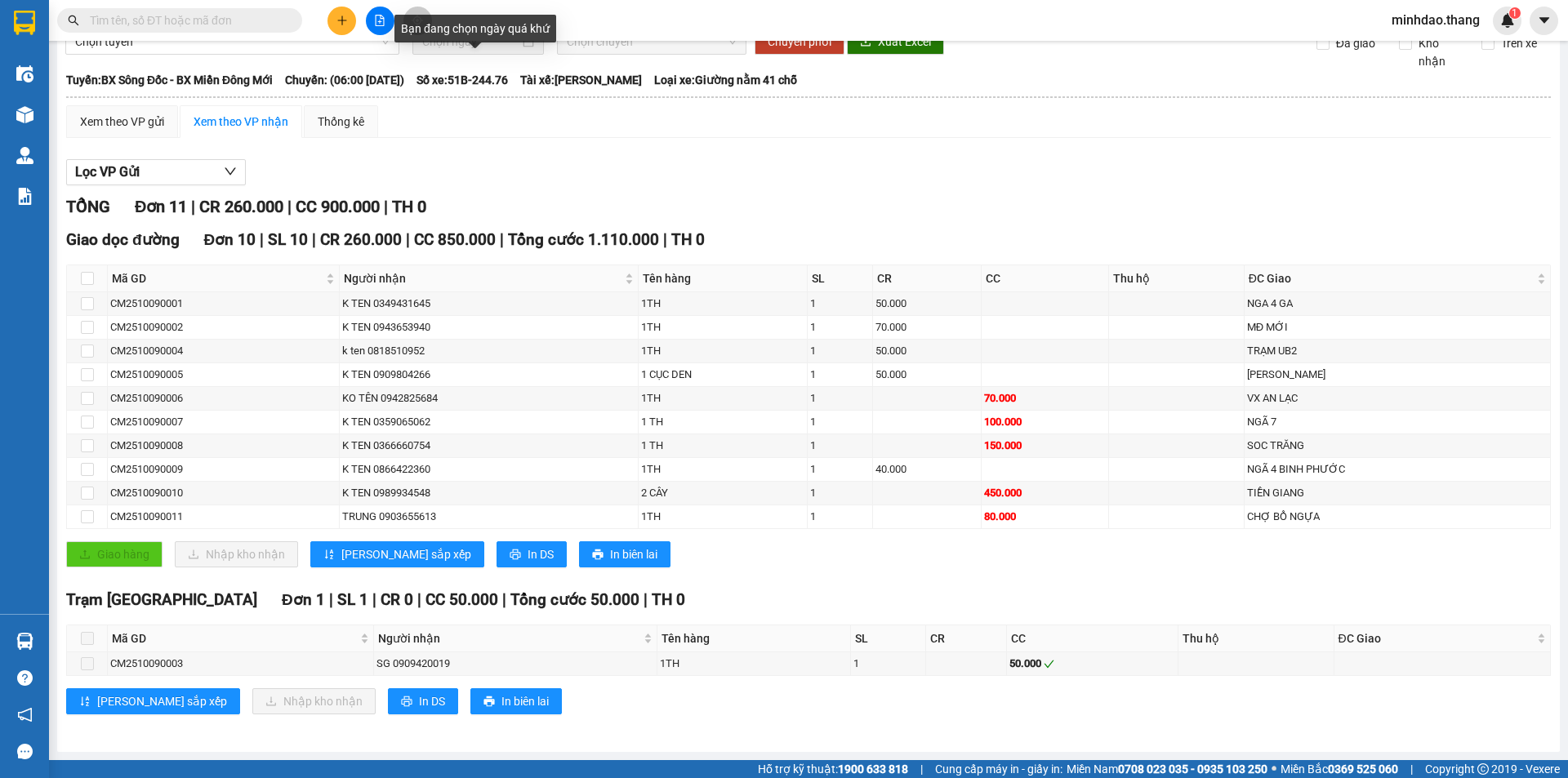
click at [451, 16] on input "[DATE]" at bounding box center [471, 6] width 95 height 18
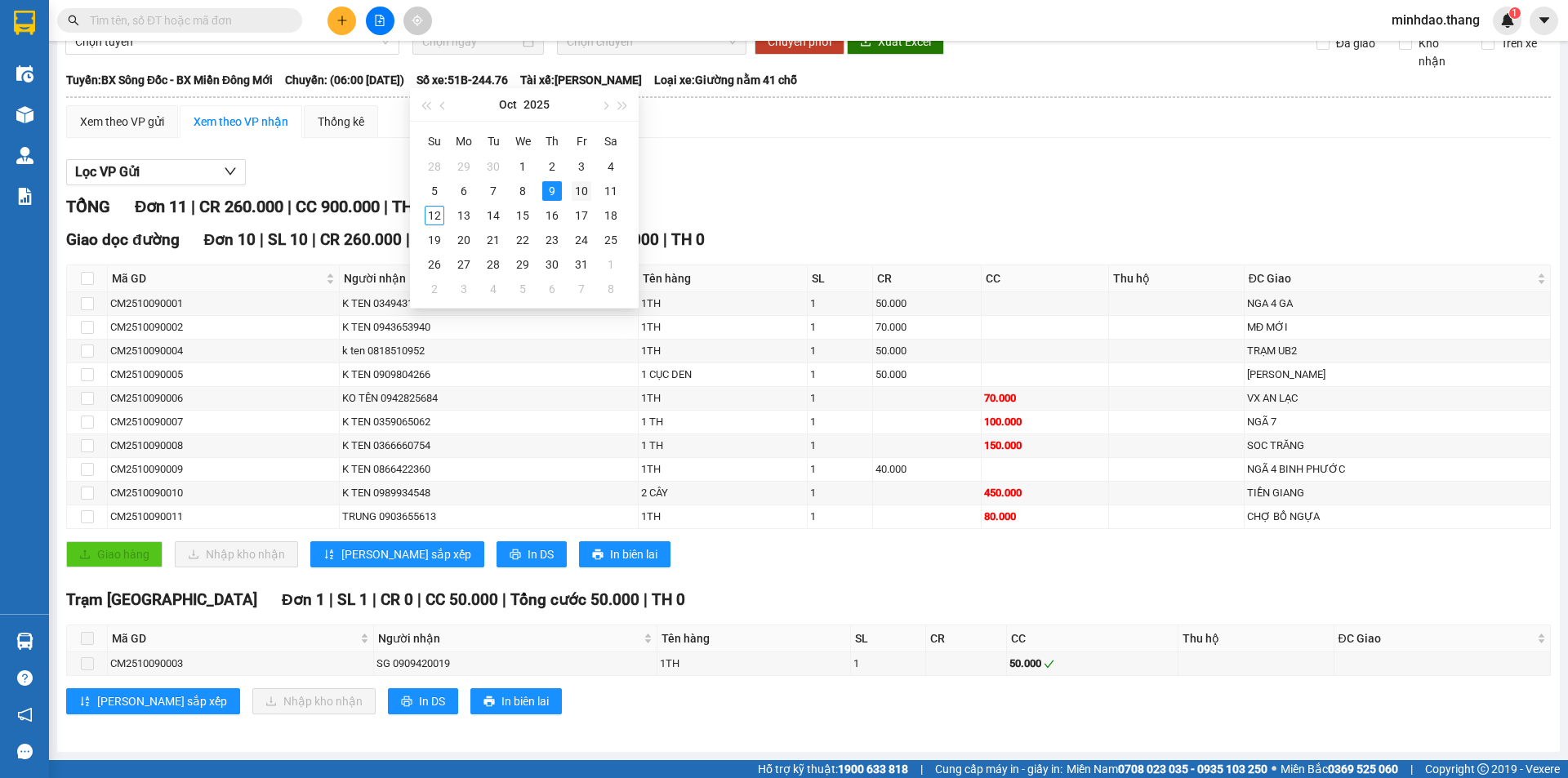
click at [582, 192] on div "10" at bounding box center [581, 191] width 19 height 19
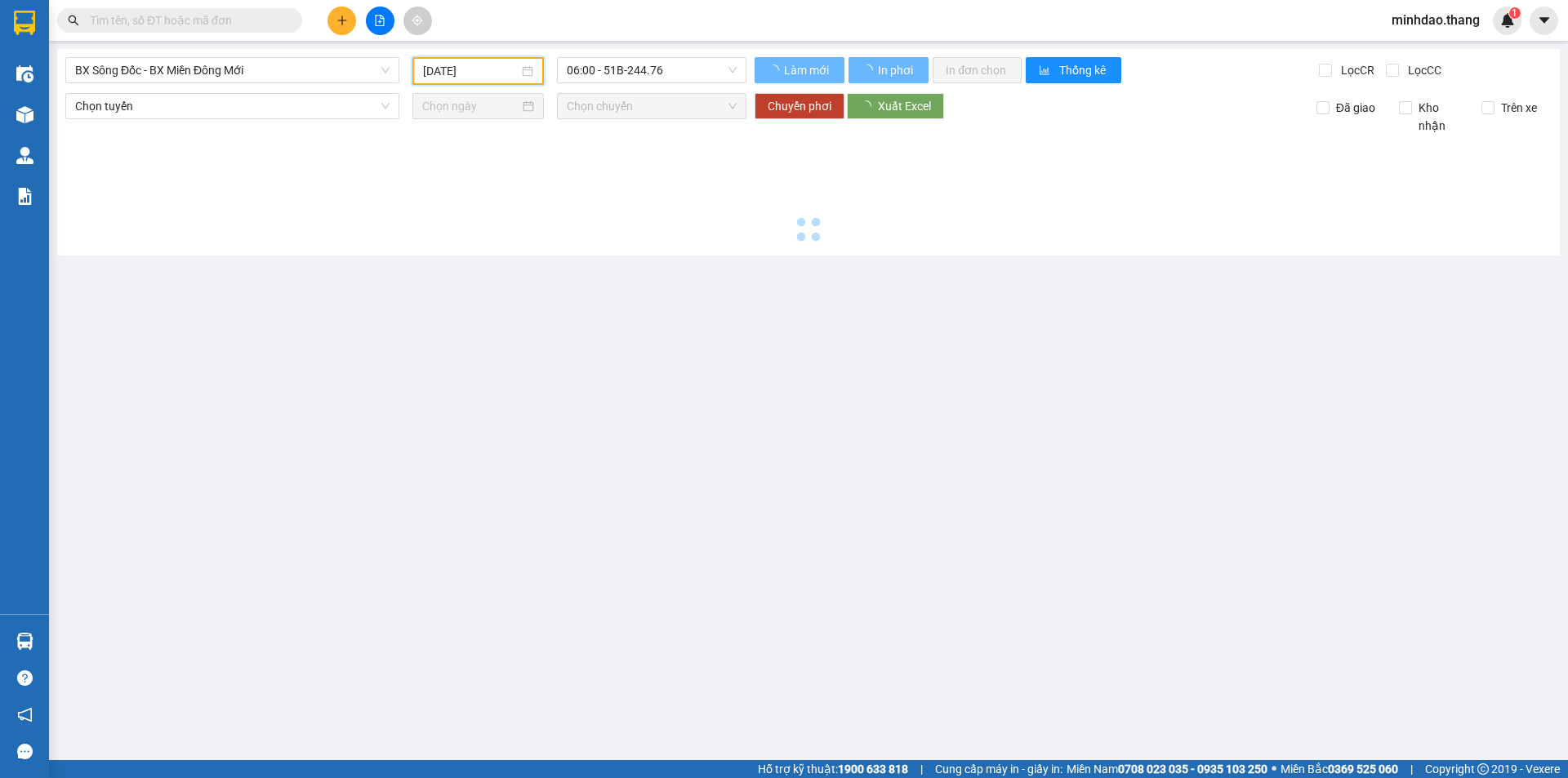
type input "[DATE]"
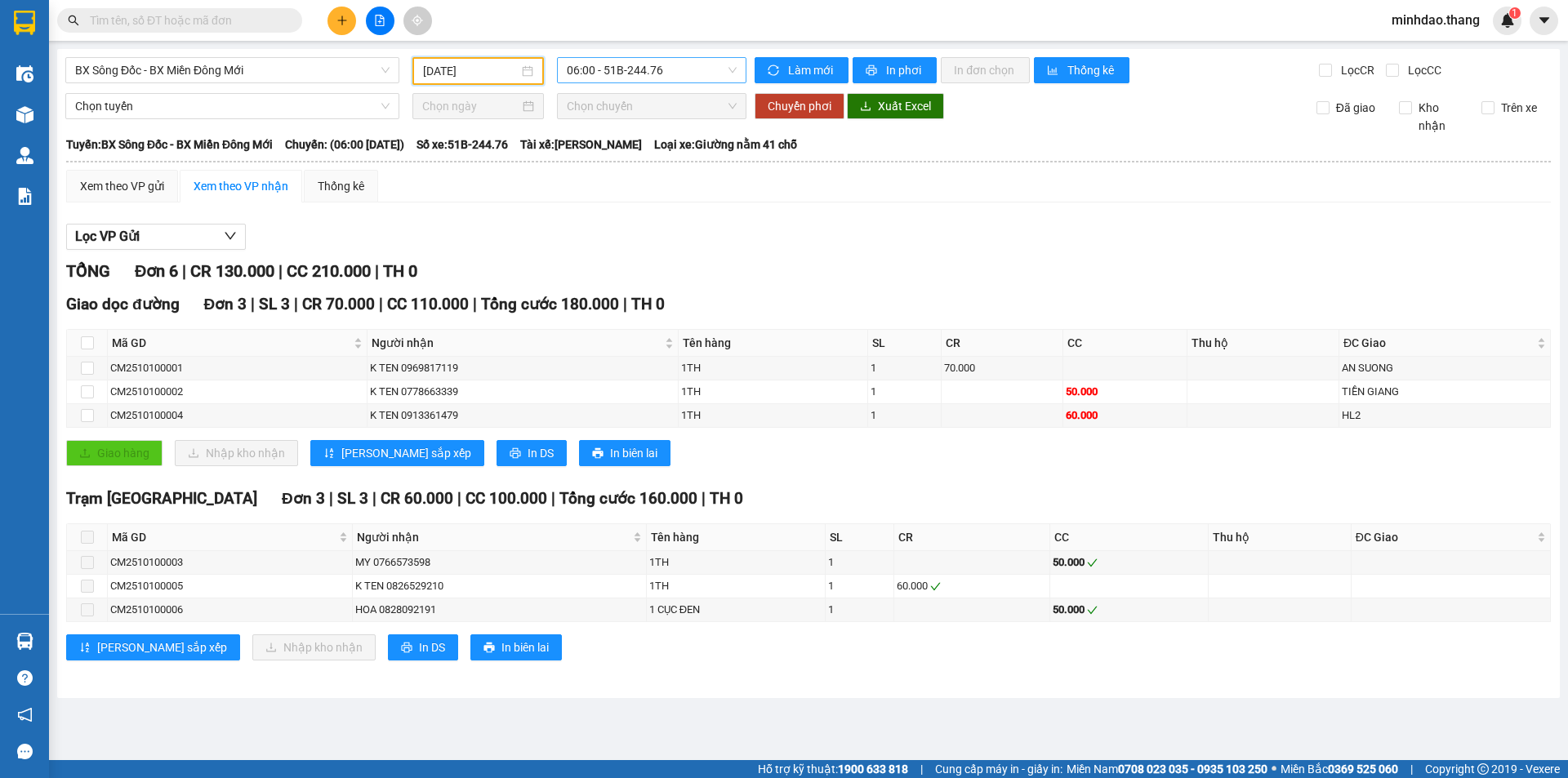
click at [667, 81] on span "06:00 - 51B-244.76" at bounding box center [651, 69] width 170 height 24
click at [640, 130] on div "06:00 - 51B-244.76" at bounding box center [630, 128] width 127 height 18
click at [887, 73] on span "In phơi" at bounding box center [904, 69] width 38 height 18
click at [629, 79] on span "06:00 - 51B-244.76" at bounding box center [651, 69] width 170 height 24
click at [607, 176] on div "21:00 - 50H-801.85" at bounding box center [630, 181] width 127 height 18
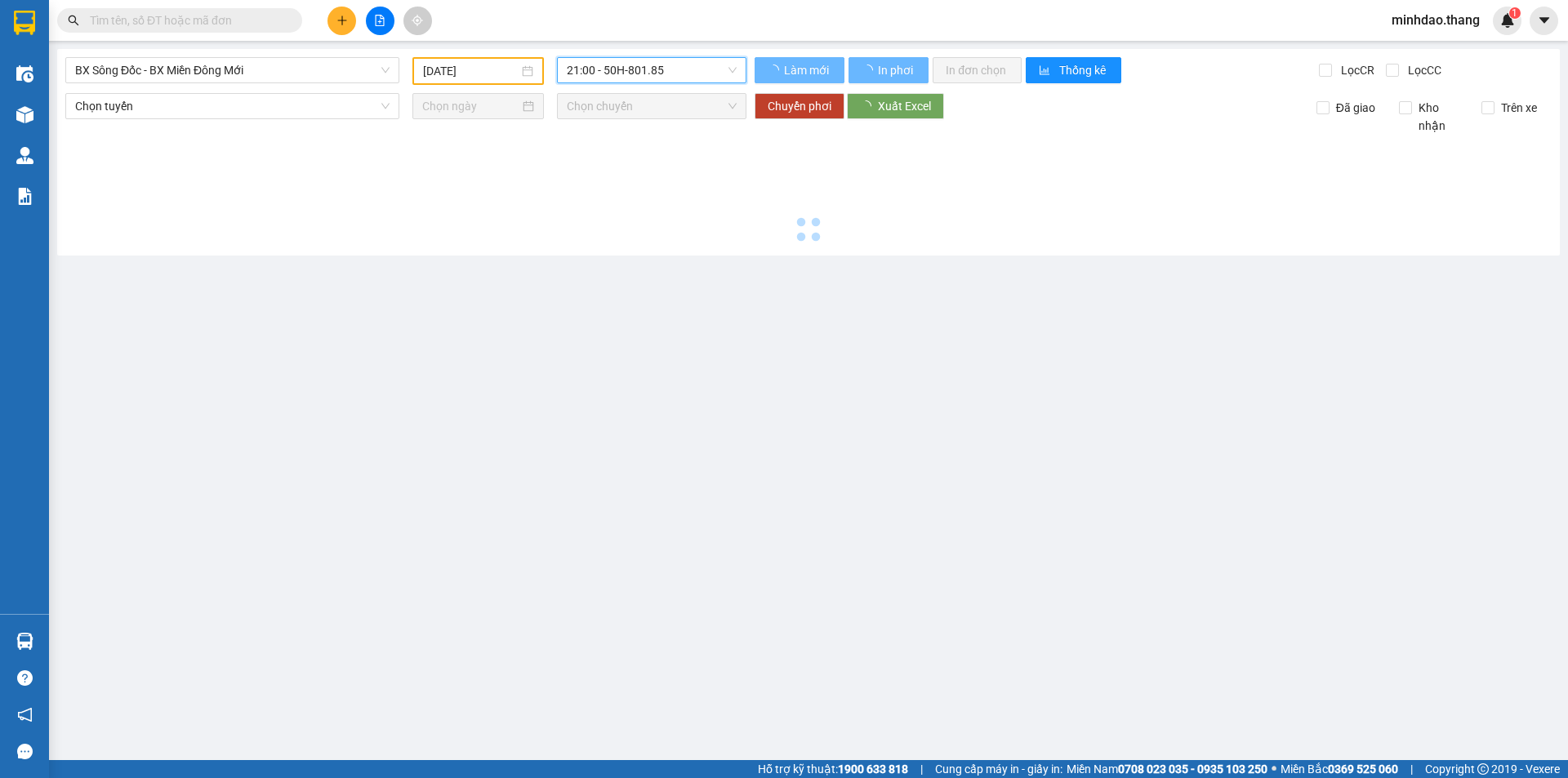
click at [607, 176] on div at bounding box center [808, 191] width 1486 height 113
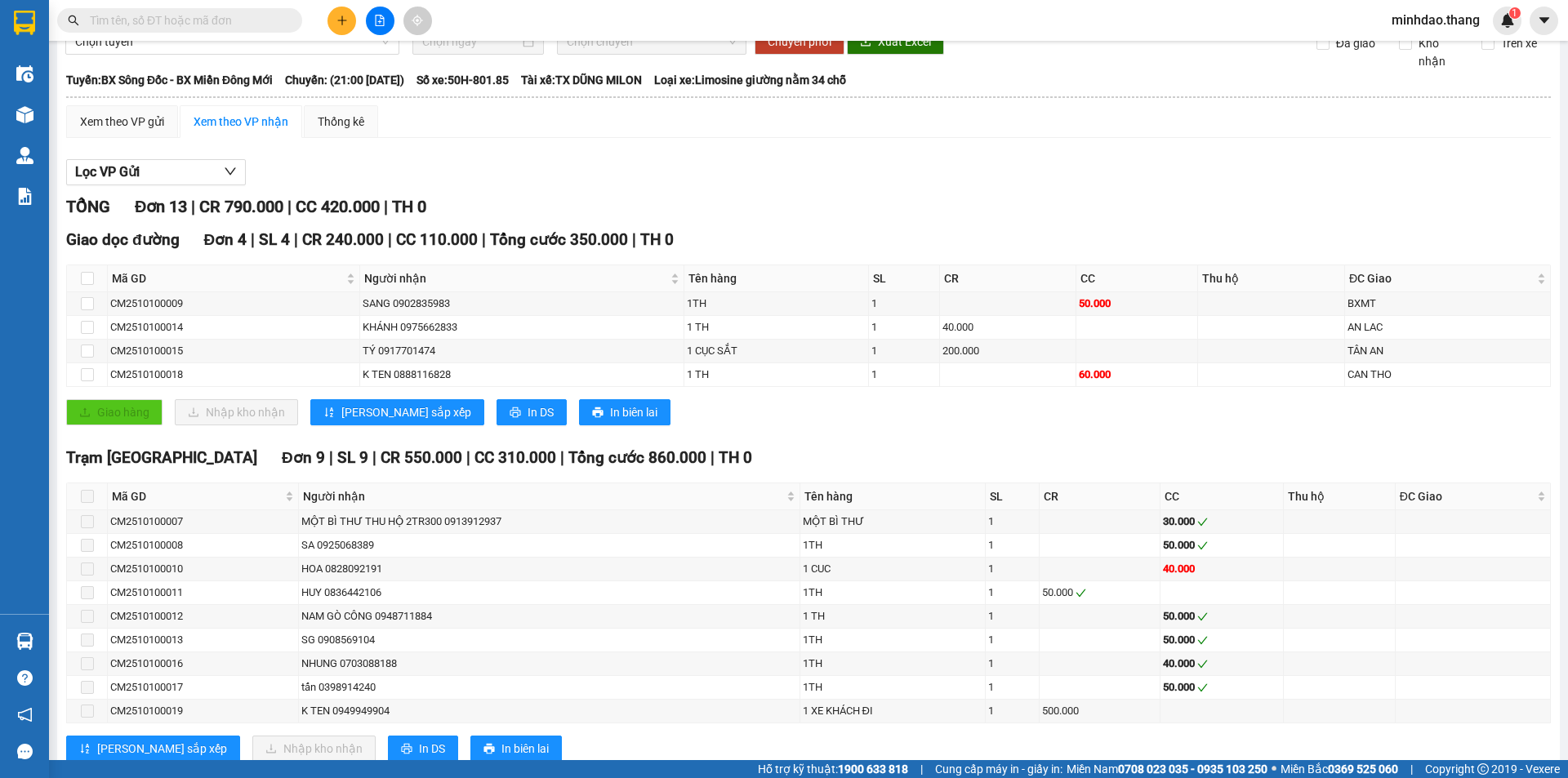
click at [888, 15] on span "In phơi" at bounding box center [904, 5] width 38 height 18
click at [608, 18] on span "21:00 - 50H-801.85" at bounding box center [651, 5] width 170 height 24
click at [602, 156] on div "17:00 - 50H-649.54" at bounding box center [626, 155] width 127 height 18
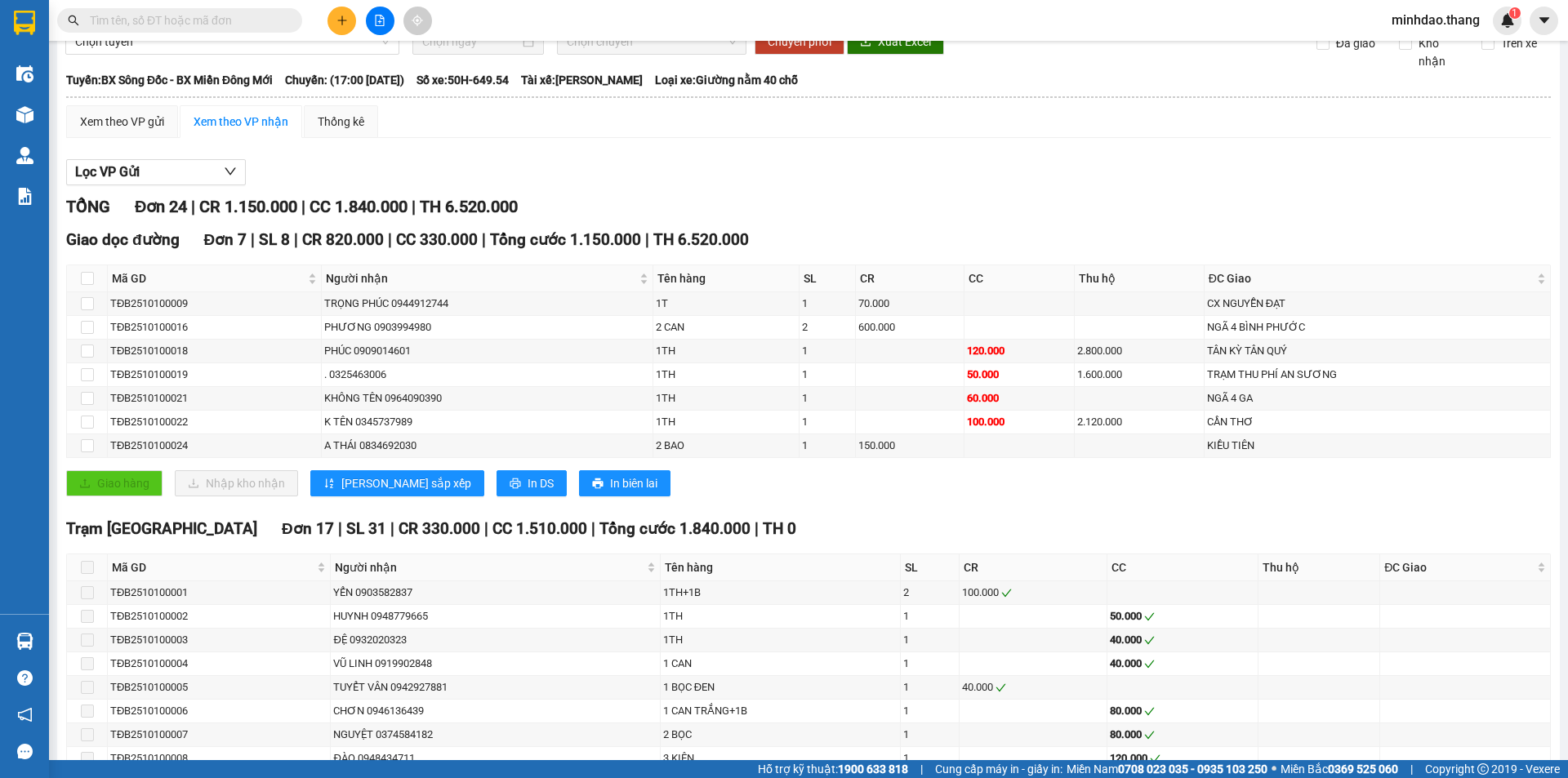
click at [876, 18] on button "In phơi" at bounding box center [894, 5] width 85 height 26
click at [274, 18] on span "BX Sông Đốc - BX Miền Đông Mới" at bounding box center [233, 5] width 315 height 24
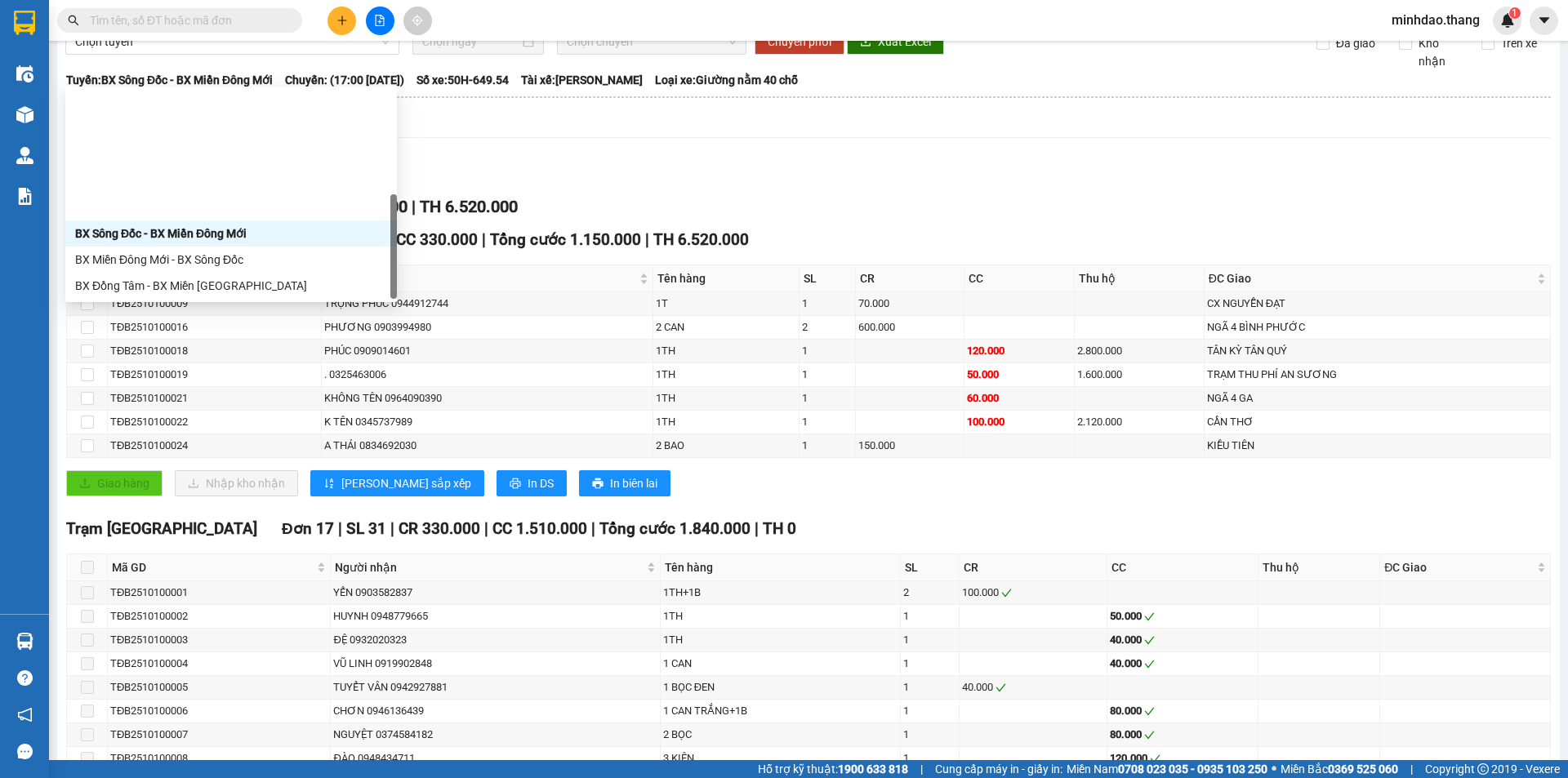
click at [180, 407] on div "BX Đồng Tâm - BX Miền Tây" at bounding box center [231, 416] width 312 height 18
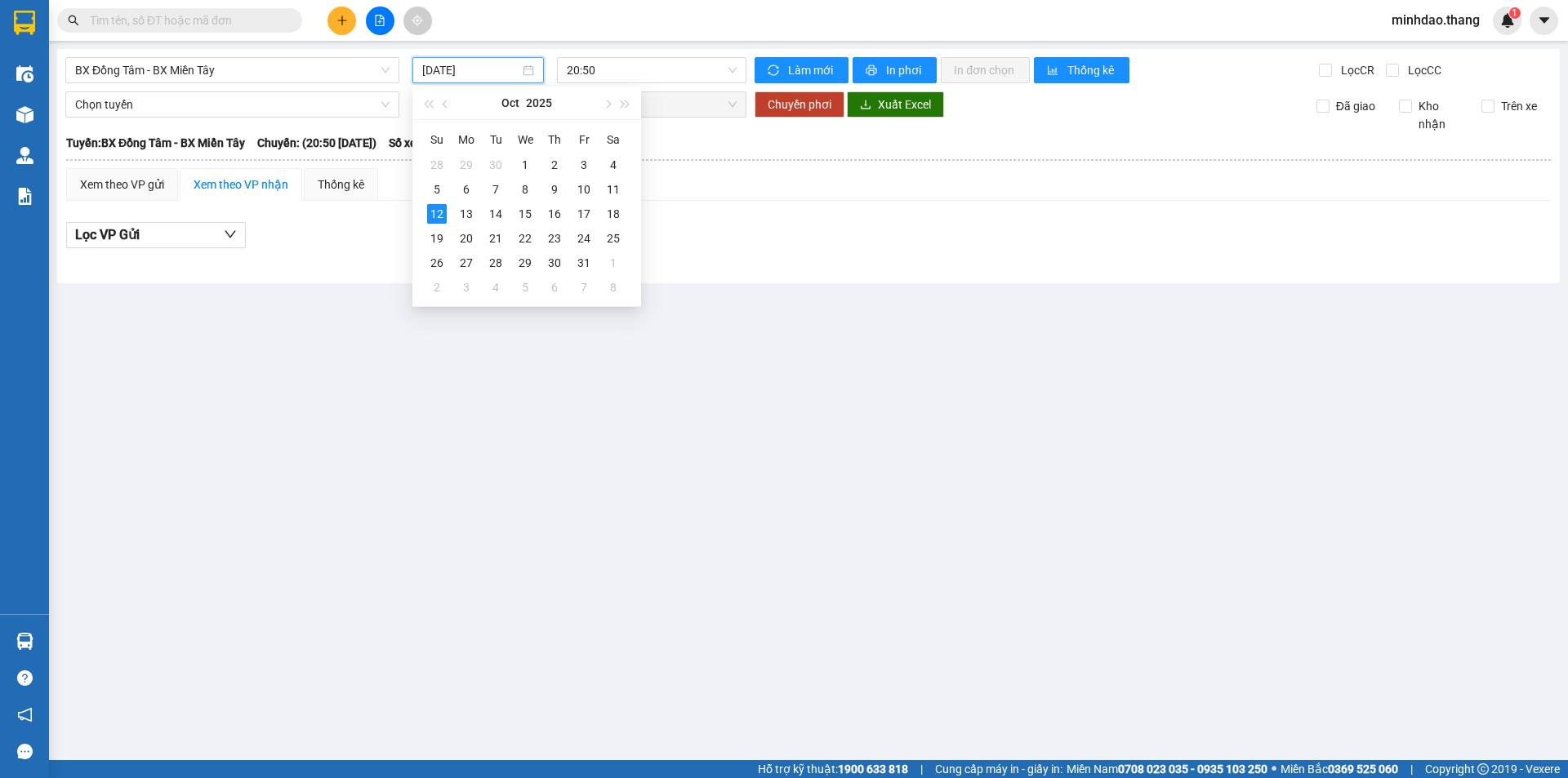
click at [477, 73] on input "[DATE]" at bounding box center [471, 69] width 97 height 18
click at [582, 192] on div "10" at bounding box center [583, 189] width 19 height 19
type input "[DATE]"
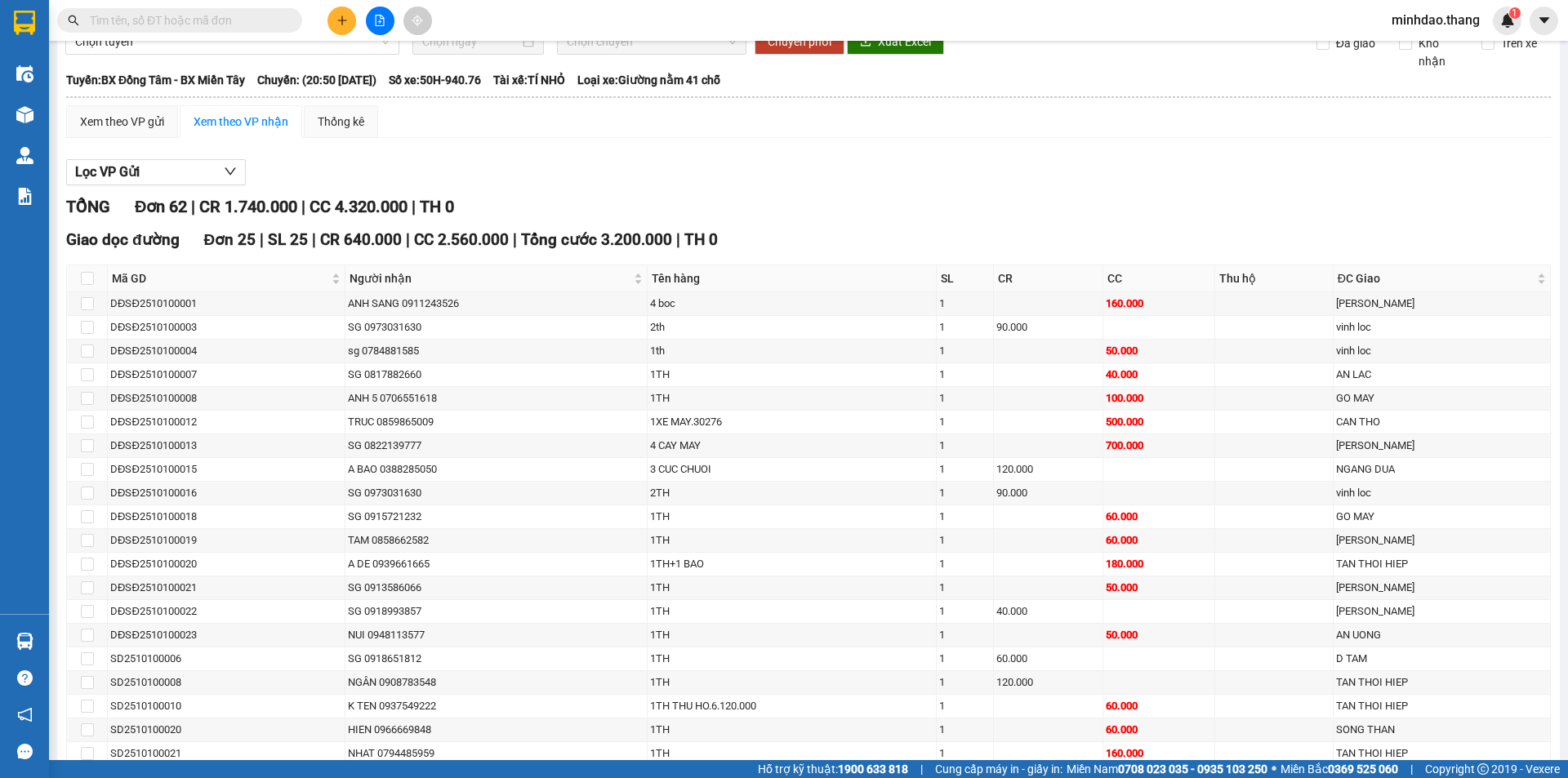
click at [878, 18] on button "In phơi" at bounding box center [894, 5] width 85 height 26
